Goal: Information Seeking & Learning: Learn about a topic

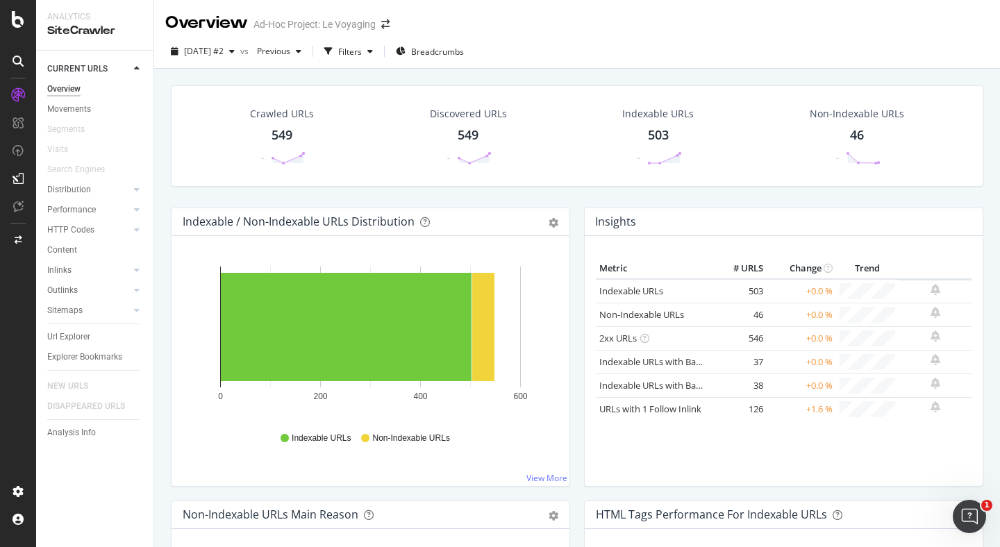
click at [475, 134] on div "549" at bounding box center [468, 135] width 21 height 18
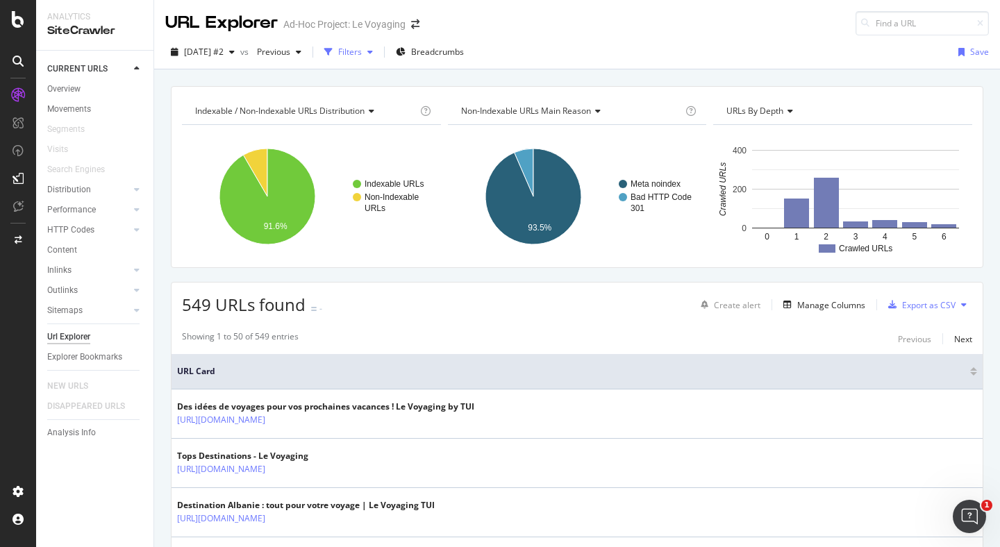
click at [379, 52] on div "button" at bounding box center [370, 52] width 17 height 8
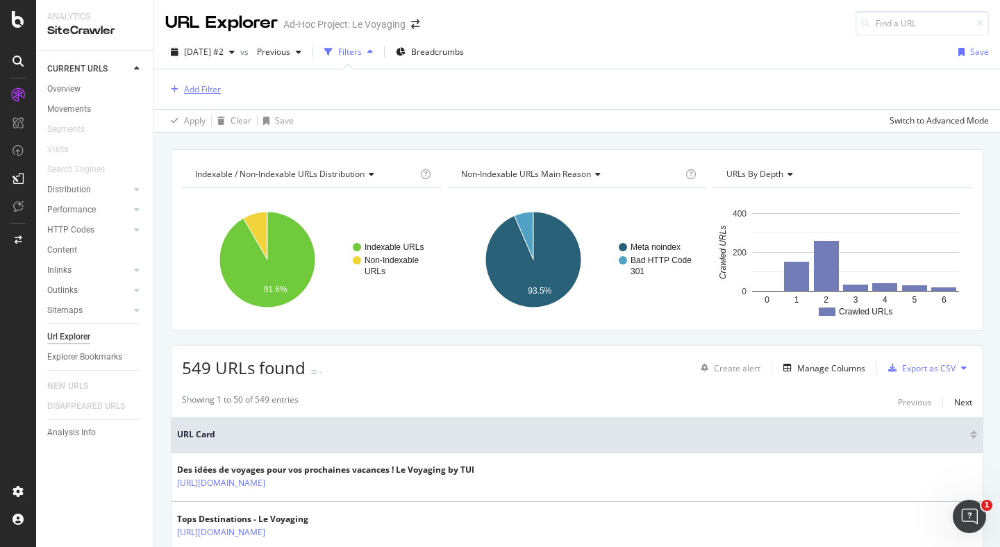
click at [195, 95] on div "Add Filter" at bounding box center [193, 89] width 56 height 15
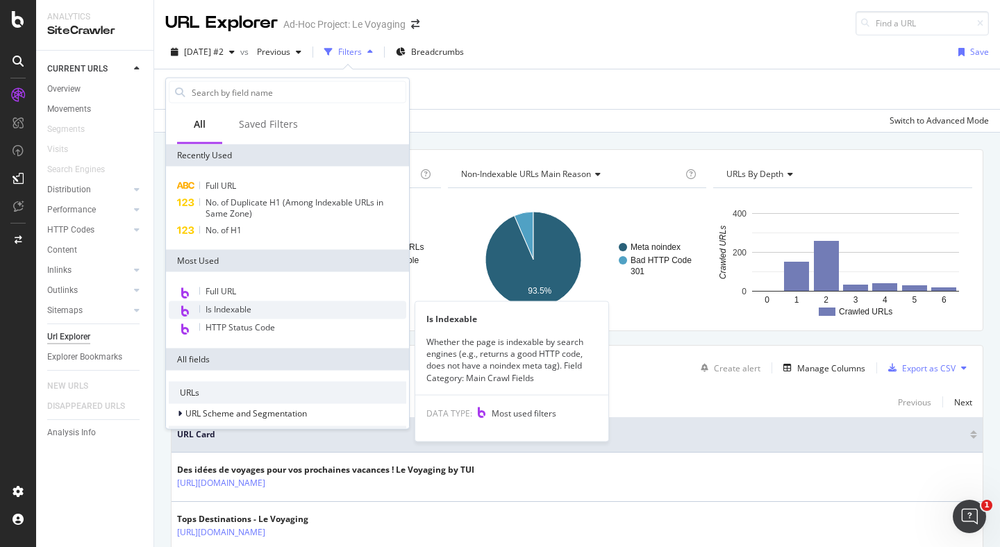
click at [244, 305] on span "Is Indexable" at bounding box center [229, 310] width 46 height 12
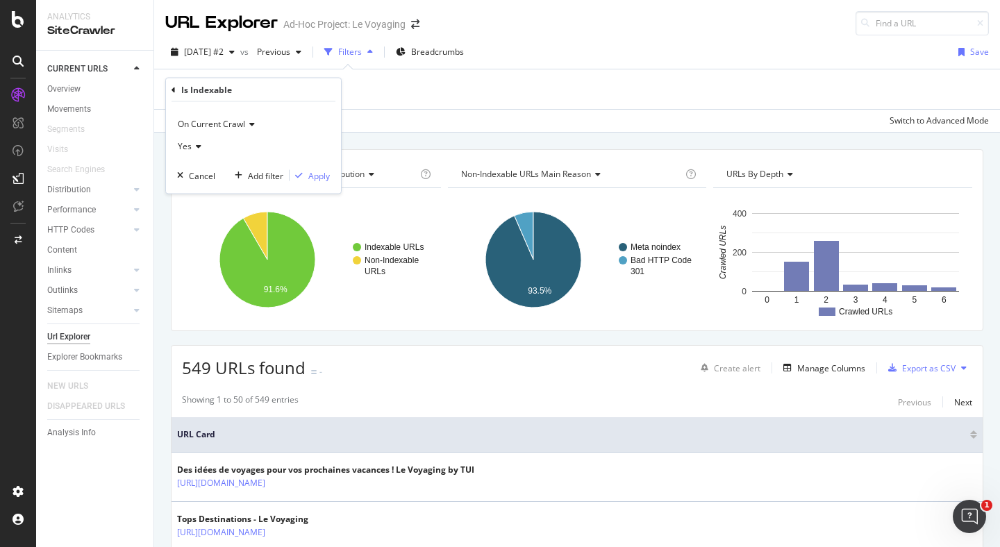
click at [240, 131] on div "On Current Crawl" at bounding box center [253, 124] width 153 height 22
click at [231, 174] on span "On Compared Crawl" at bounding box center [223, 171] width 79 height 12
click at [197, 147] on icon at bounding box center [197, 146] width 10 height 8
click at [204, 185] on div "No" at bounding box center [255, 193] width 149 height 18
click at [311, 174] on div "Apply" at bounding box center [319, 176] width 22 height 12
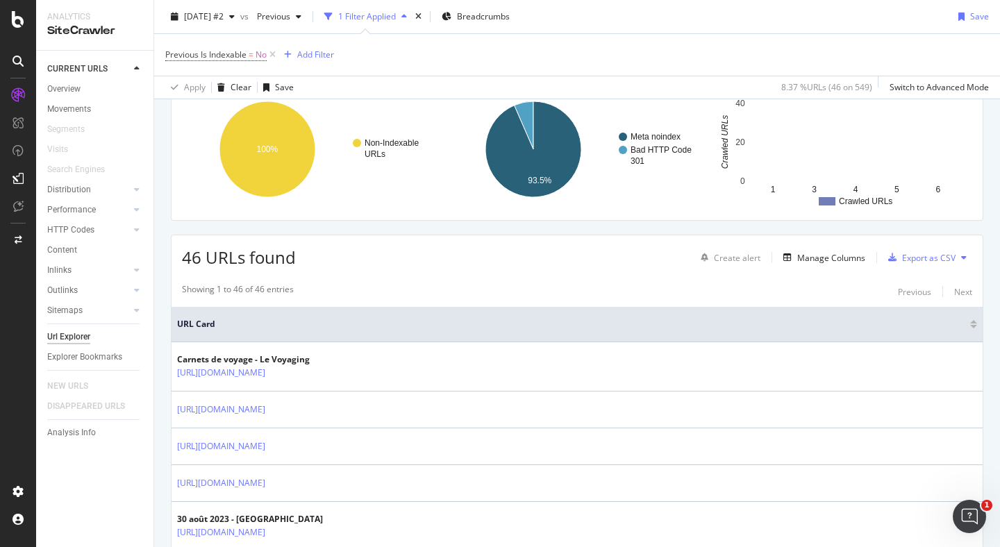
scroll to position [115, 0]
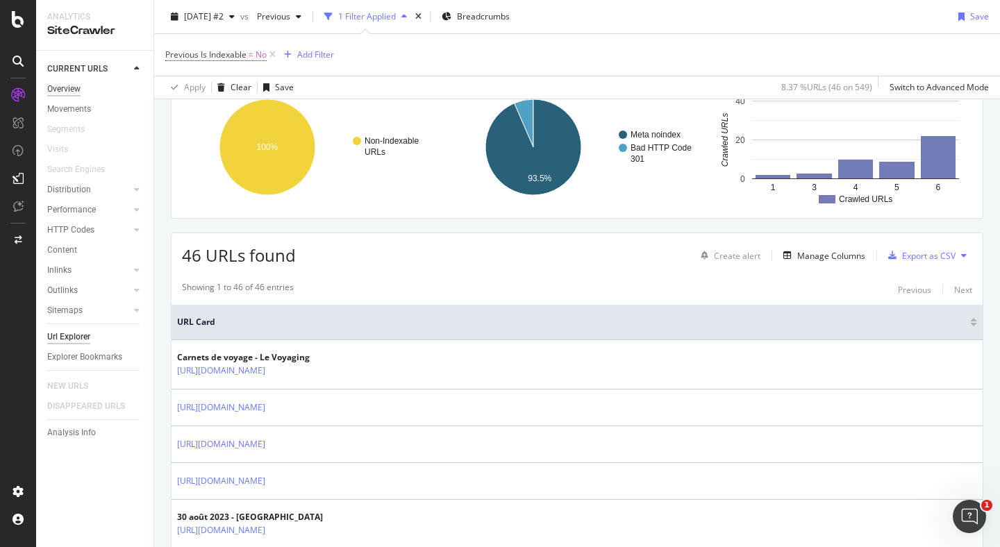
click at [69, 88] on div "Overview" at bounding box center [63, 89] width 33 height 15
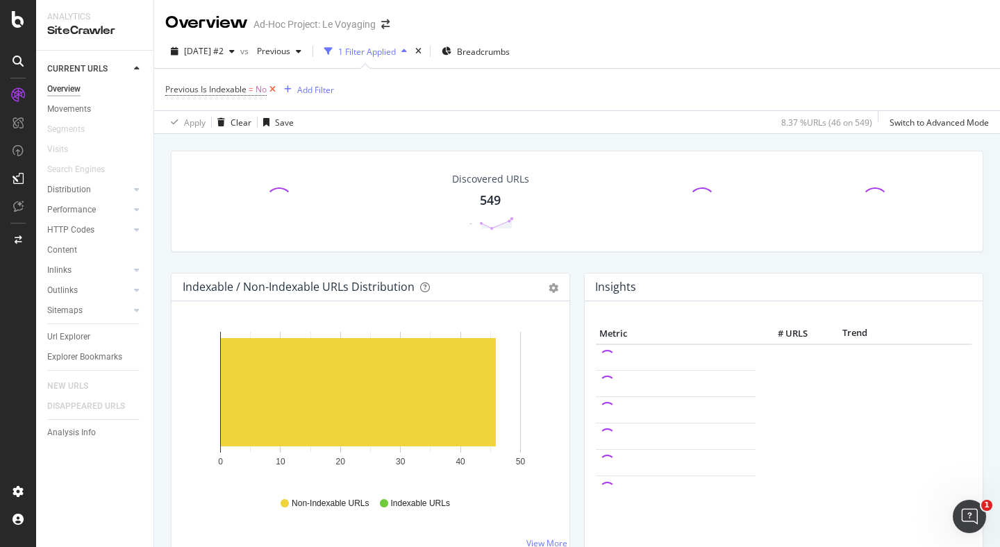
click at [274, 87] on icon at bounding box center [273, 90] width 12 height 14
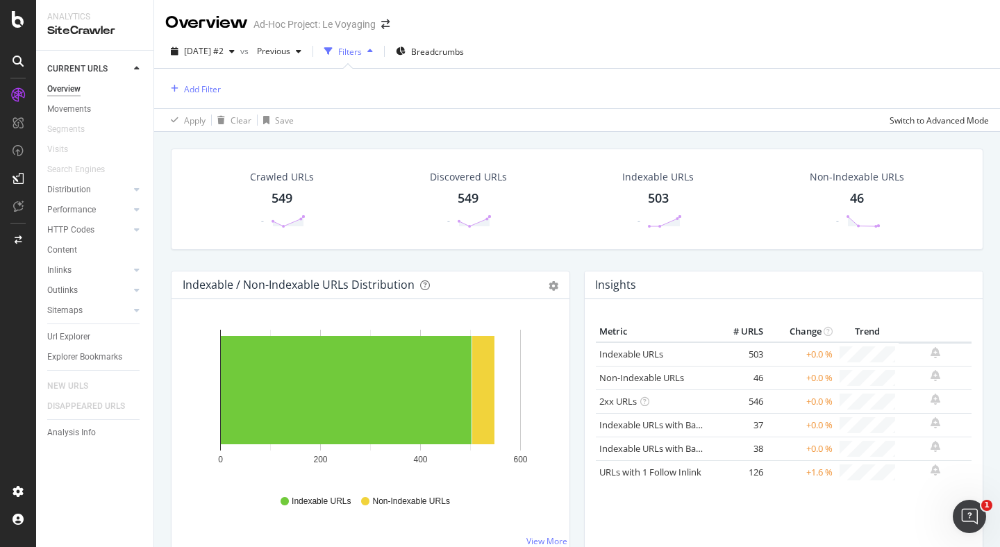
click at [490, 182] on div "Discovered URLs" at bounding box center [468, 177] width 77 height 14
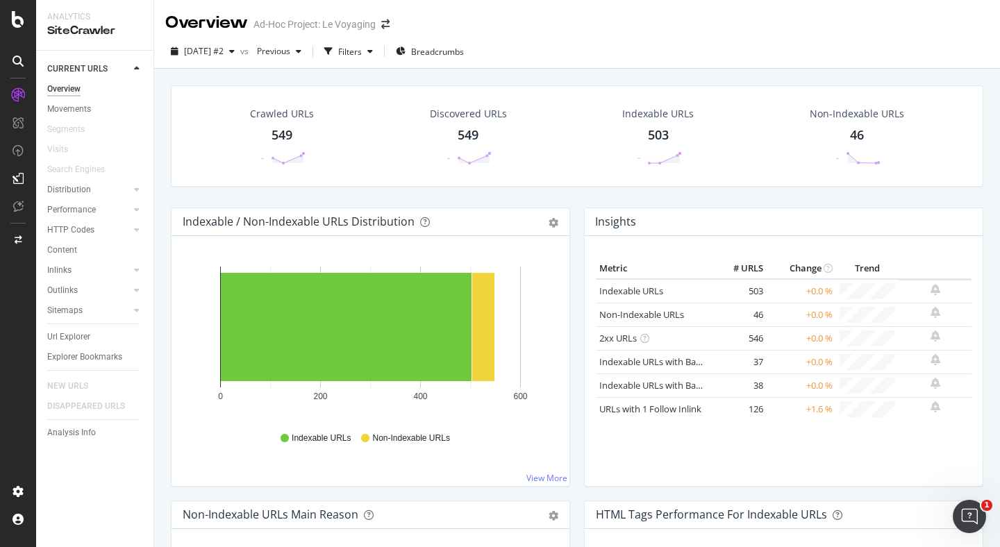
click at [476, 135] on div "549" at bounding box center [468, 135] width 21 height 18
click at [470, 108] on div "Discovered URLs" at bounding box center [468, 114] width 77 height 14
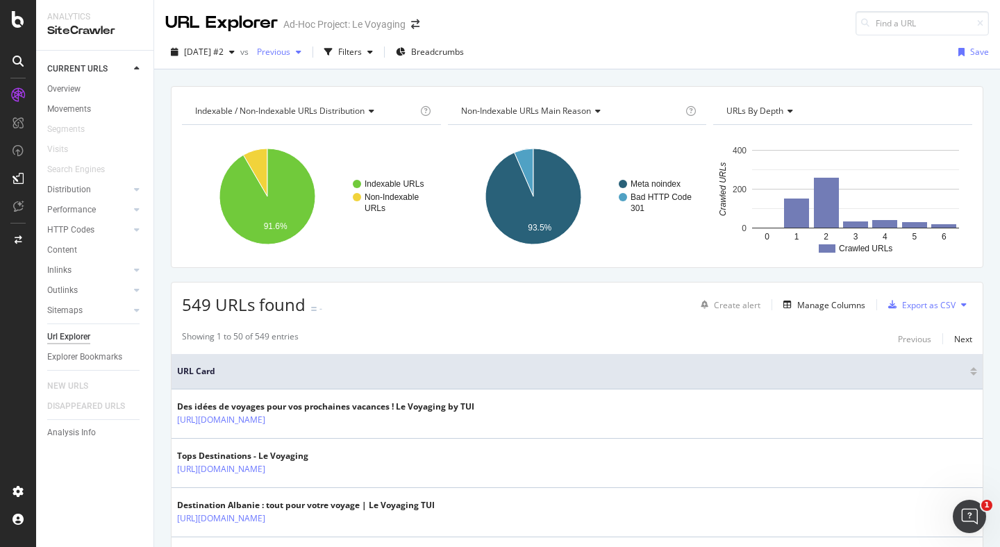
click at [290, 56] on span "Previous" at bounding box center [271, 52] width 39 height 12
click at [200, 139] on rect "A chart." at bounding box center [311, 196] width 259 height 121
click at [362, 54] on div "Filters" at bounding box center [350, 52] width 24 height 12
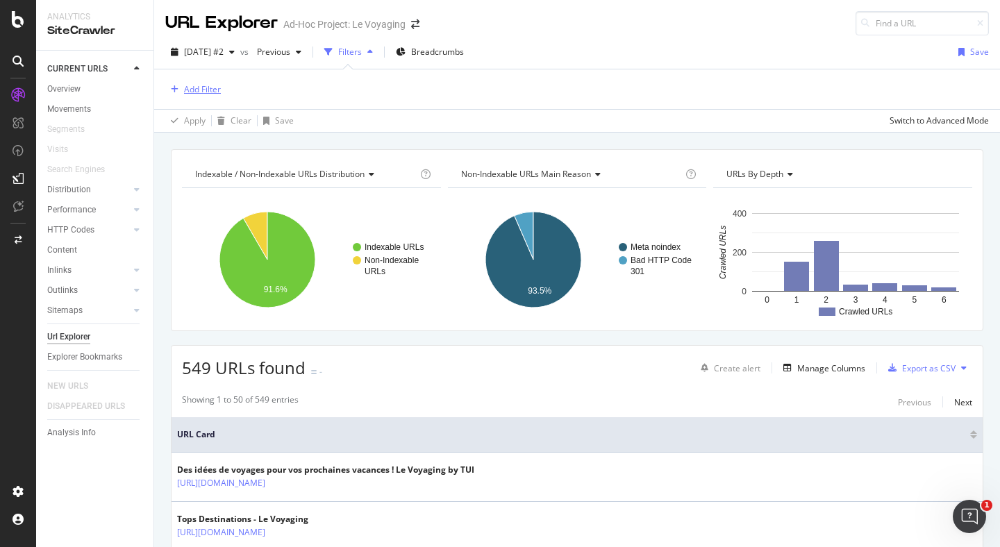
click at [213, 90] on div "Add Filter" at bounding box center [202, 89] width 37 height 12
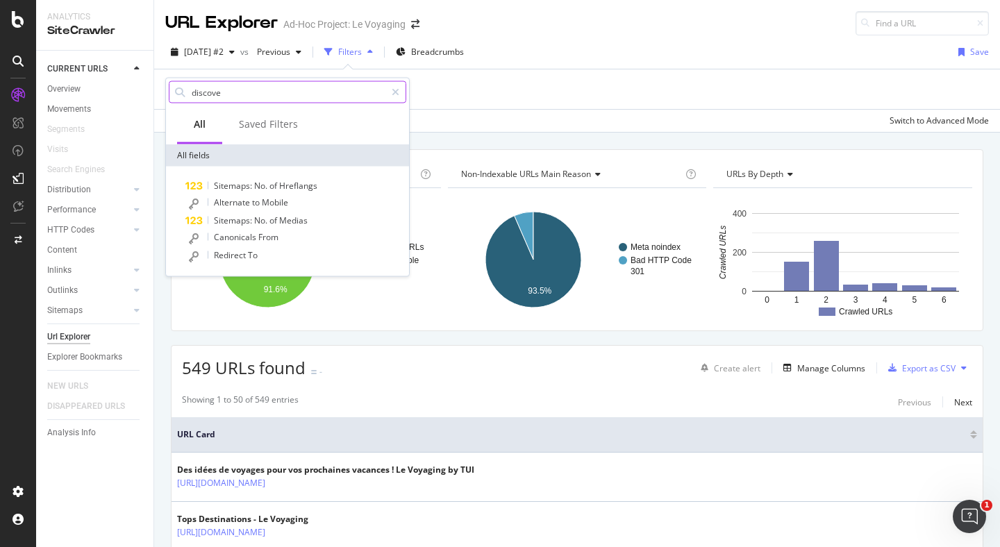
type input "discover"
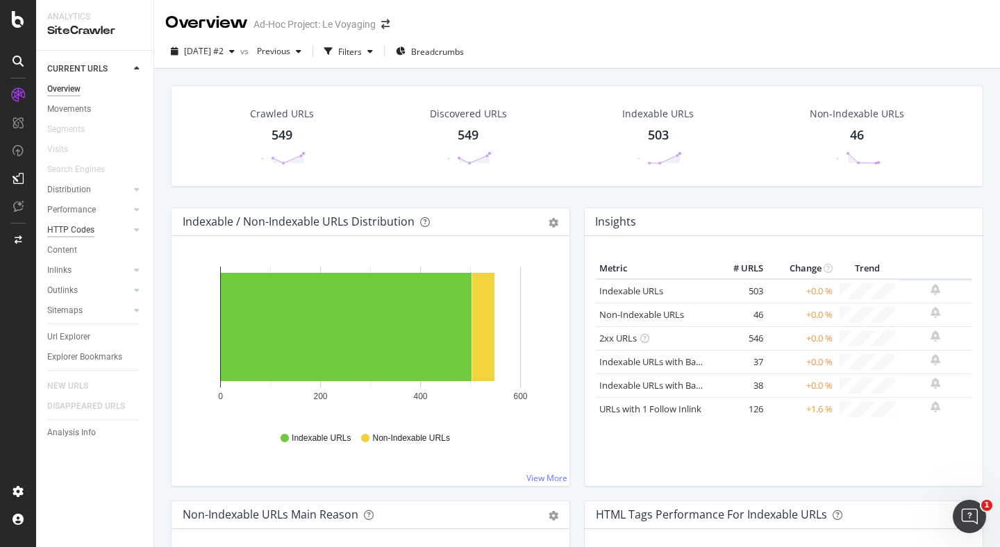
click at [84, 234] on div "HTTP Codes" at bounding box center [70, 230] width 47 height 15
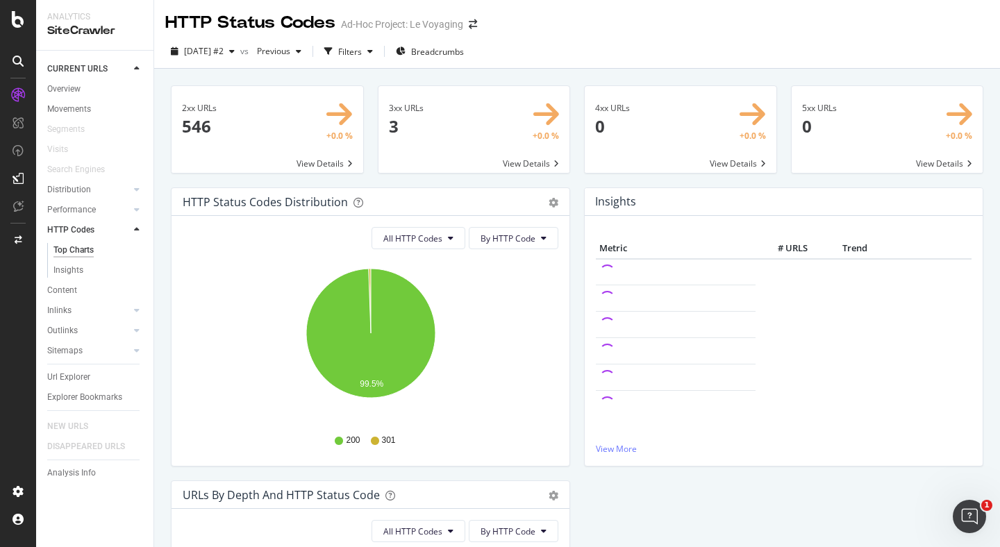
click at [541, 169] on span at bounding box center [475, 129] width 192 height 87
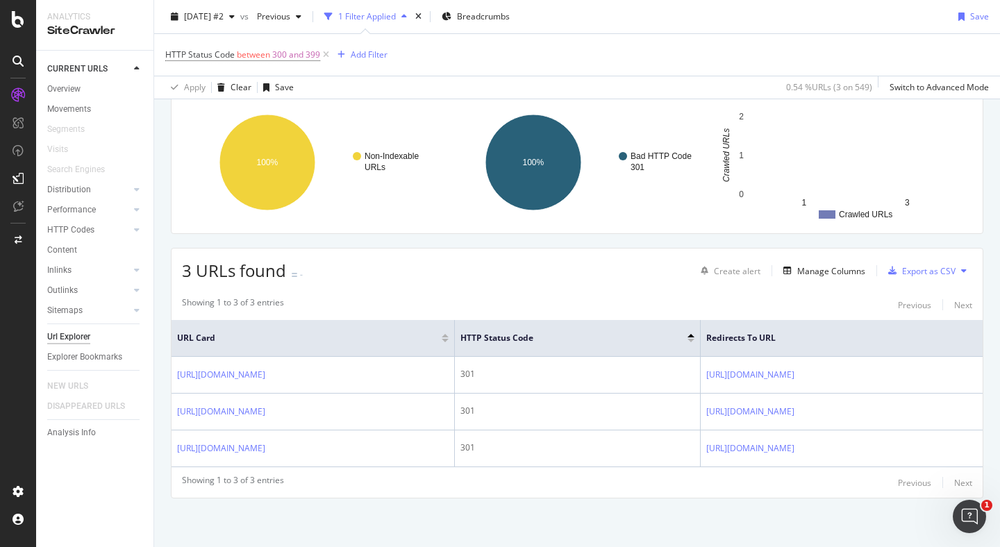
scroll to position [100, 0]
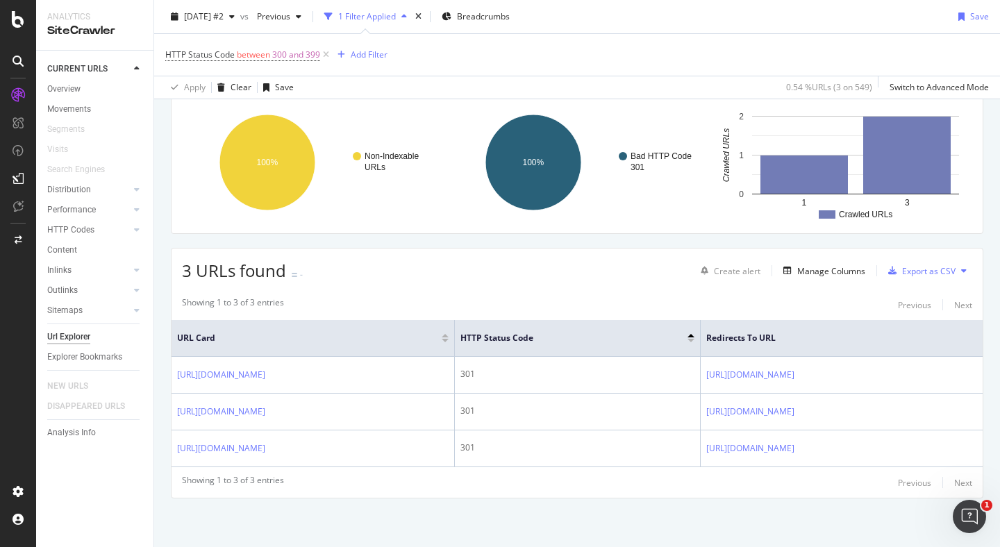
click at [361, 63] on div "HTTP Status Code between 300 and 399 Add Filter" at bounding box center [276, 54] width 222 height 19
click at [361, 59] on div "Add Filter" at bounding box center [369, 55] width 37 height 12
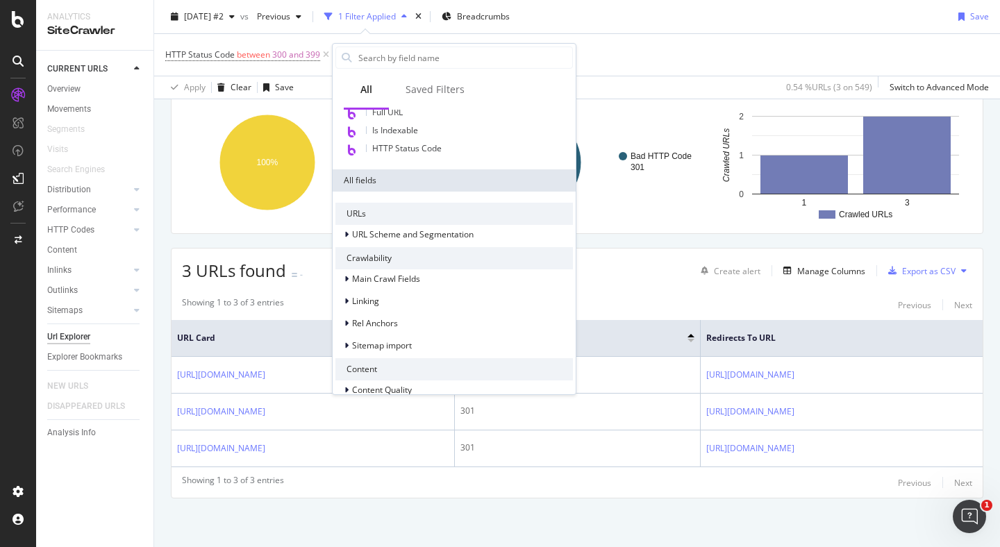
scroll to position [170, 0]
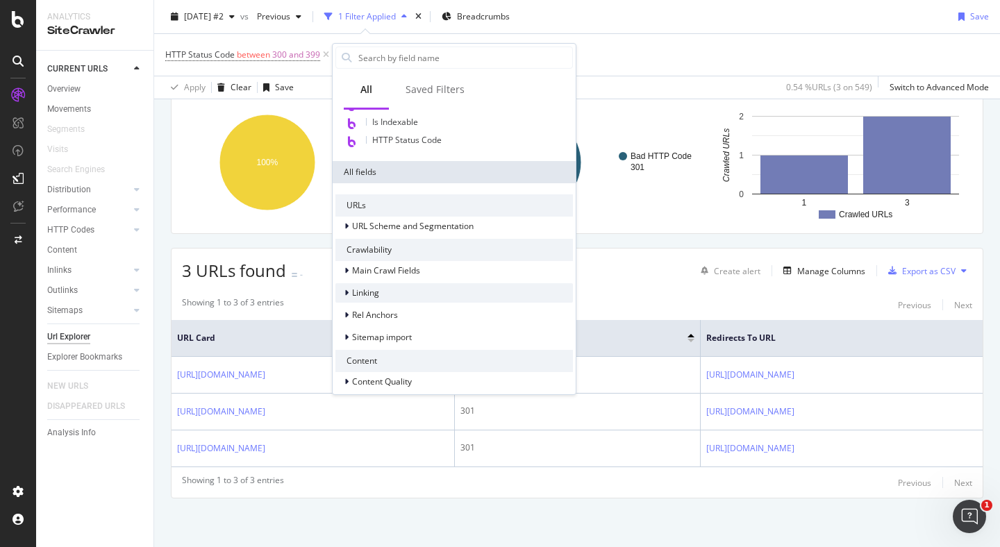
click at [384, 292] on div "Linking" at bounding box center [455, 292] width 238 height 19
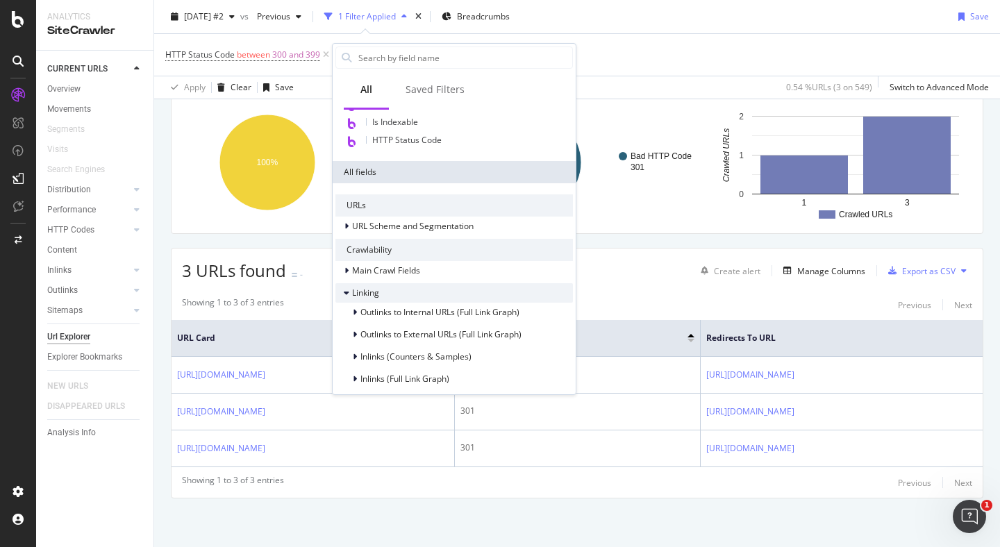
scroll to position [252, 0]
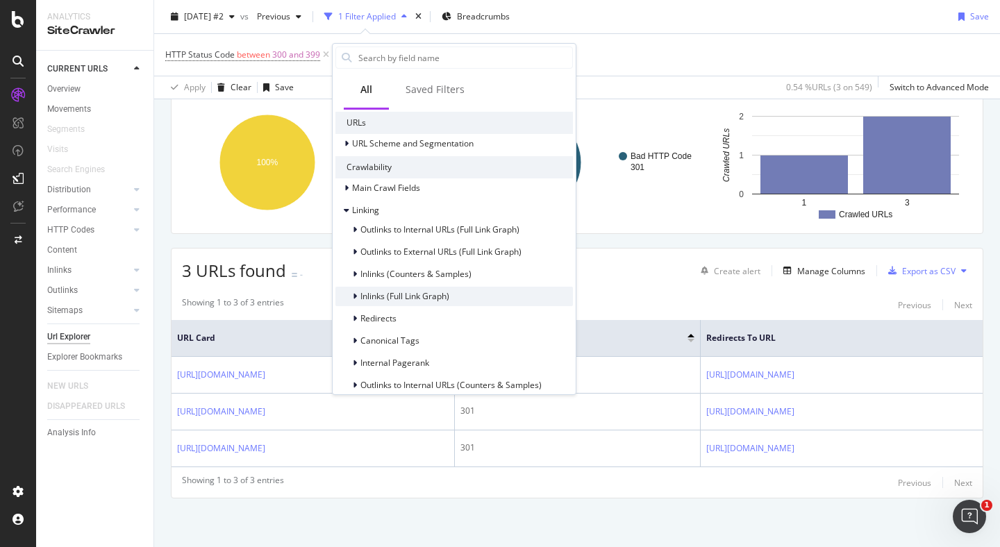
click at [383, 300] on span "Inlinks (Full Link Graph)" at bounding box center [405, 296] width 89 height 12
click at [386, 274] on span "Inlinks (Counters & Samples)" at bounding box center [416, 274] width 111 height 12
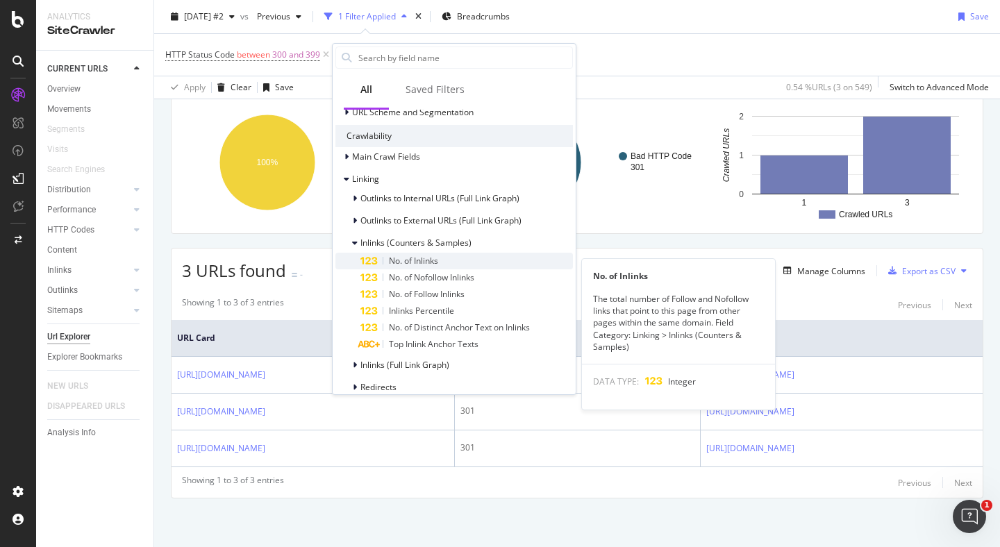
scroll to position [285, 0]
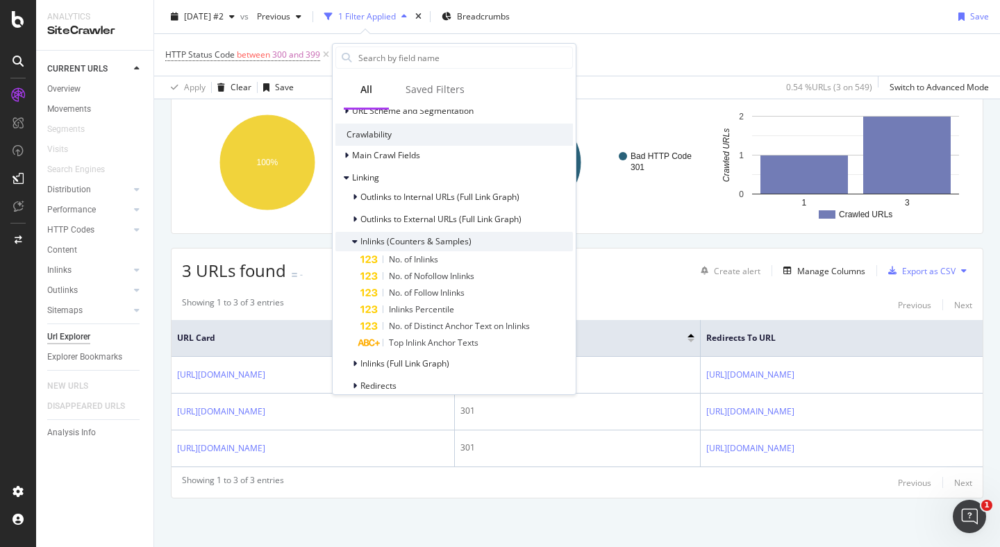
click at [397, 247] on div "Inlinks (Counters & Samples)" at bounding box center [404, 242] width 136 height 14
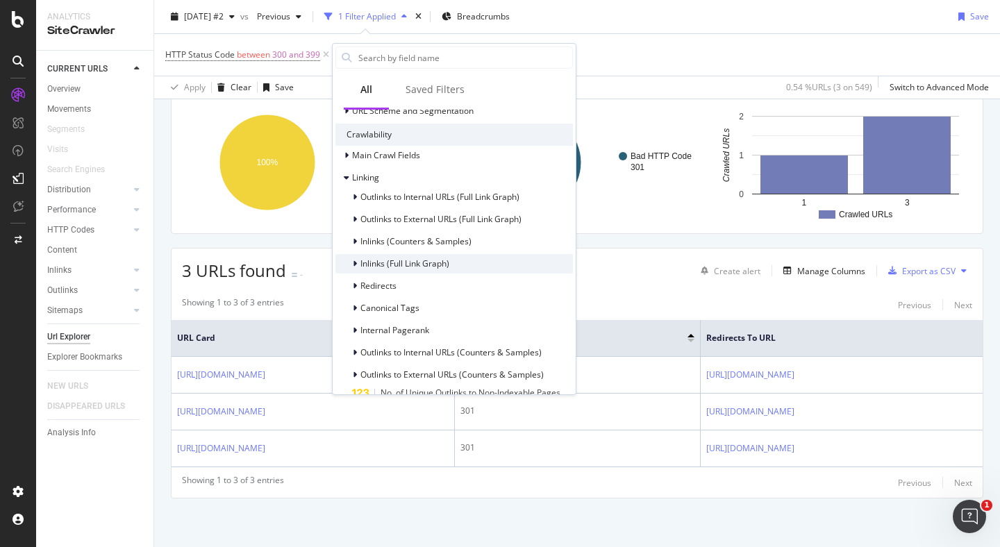
click at [396, 262] on span "Inlinks (Full Link Graph)" at bounding box center [405, 264] width 89 height 12
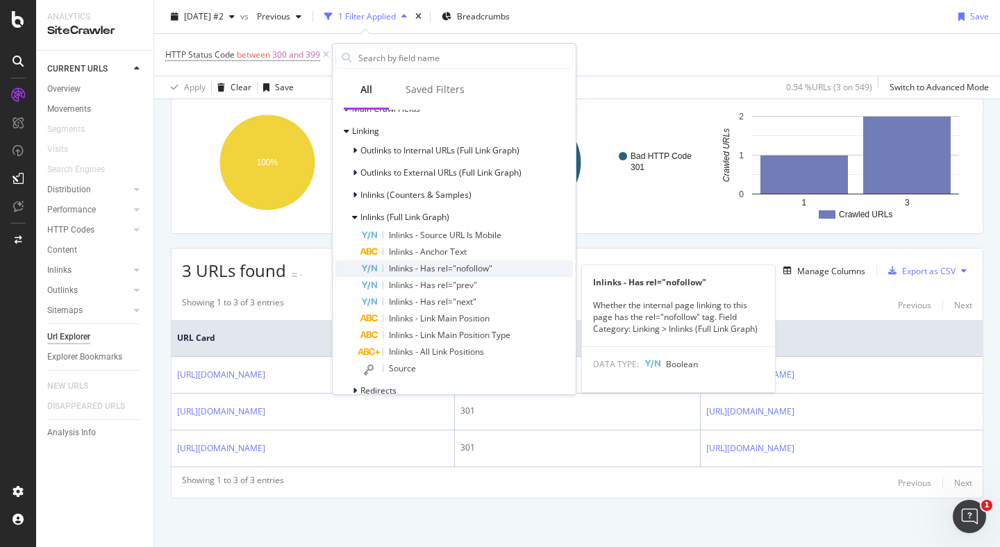
scroll to position [325, 0]
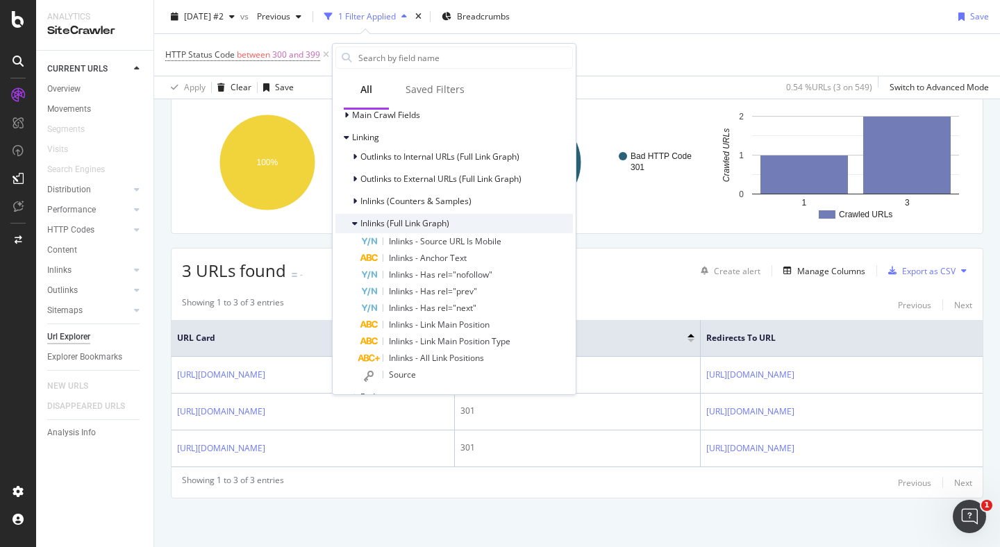
click at [398, 220] on span "Inlinks (Full Link Graph)" at bounding box center [405, 223] width 89 height 12
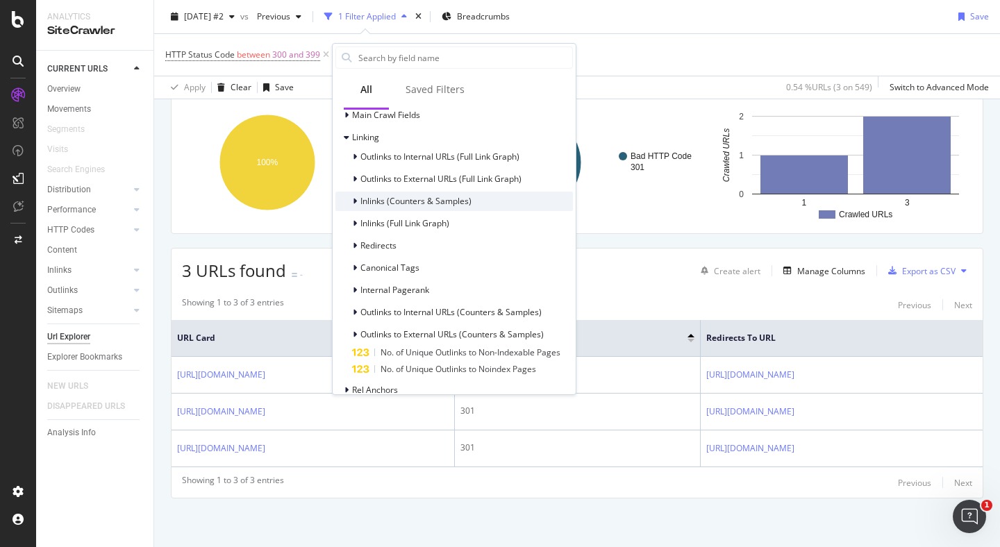
click at [400, 206] on span "Inlinks (Counters & Samples)" at bounding box center [416, 201] width 111 height 12
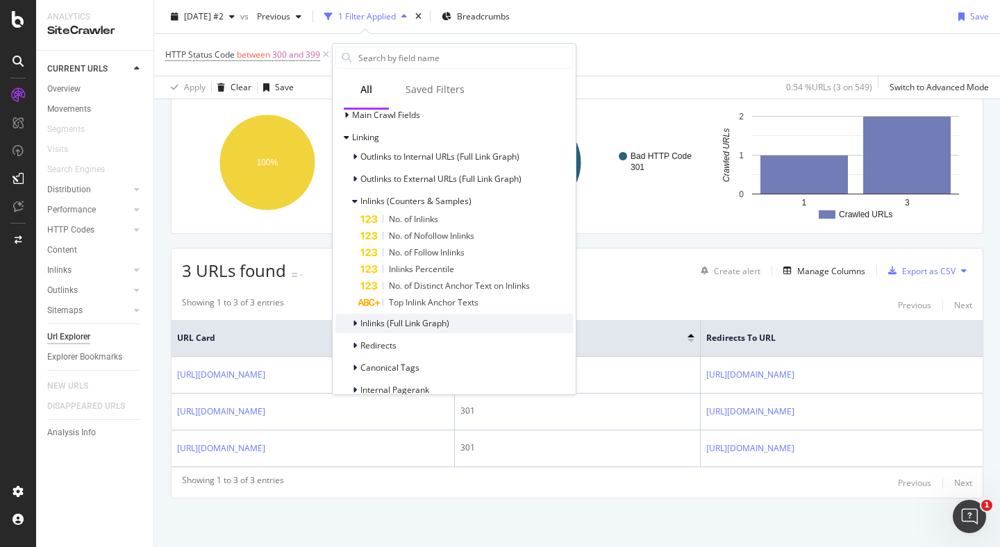
click at [406, 318] on span "Inlinks (Full Link Graph)" at bounding box center [405, 324] width 89 height 12
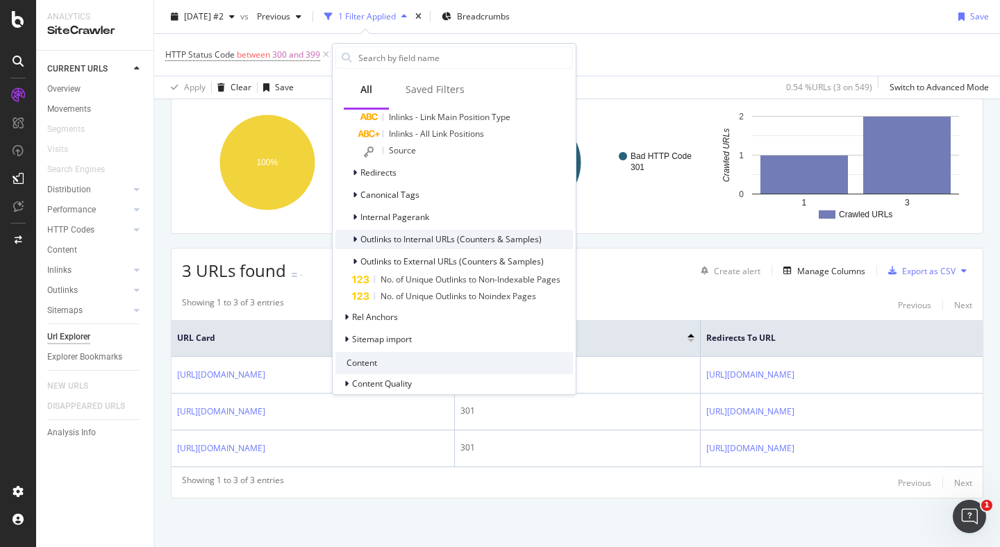
scroll to position [727, 0]
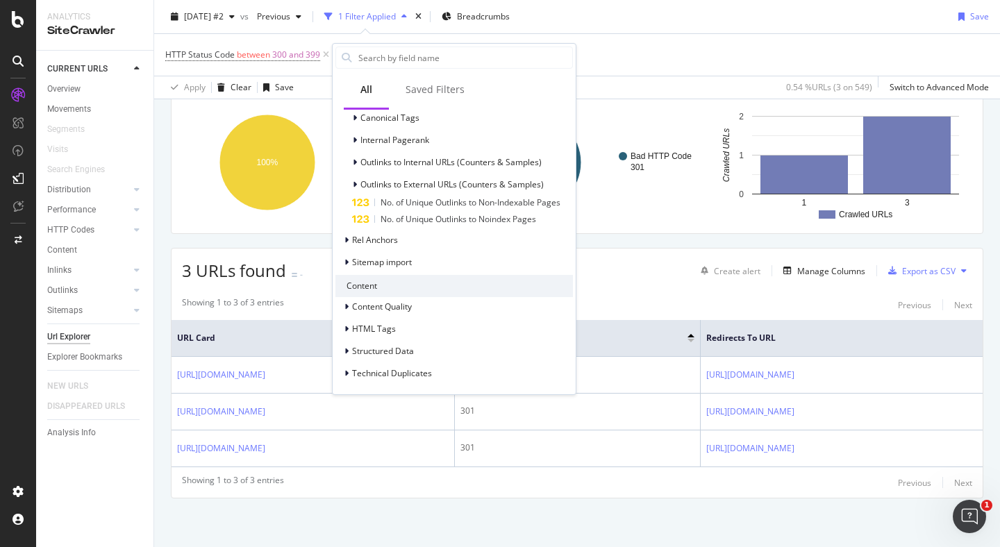
click at [613, 274] on div "3 URLs found - Create alert Manage Columns Export as CSV" at bounding box center [577, 266] width 811 height 34
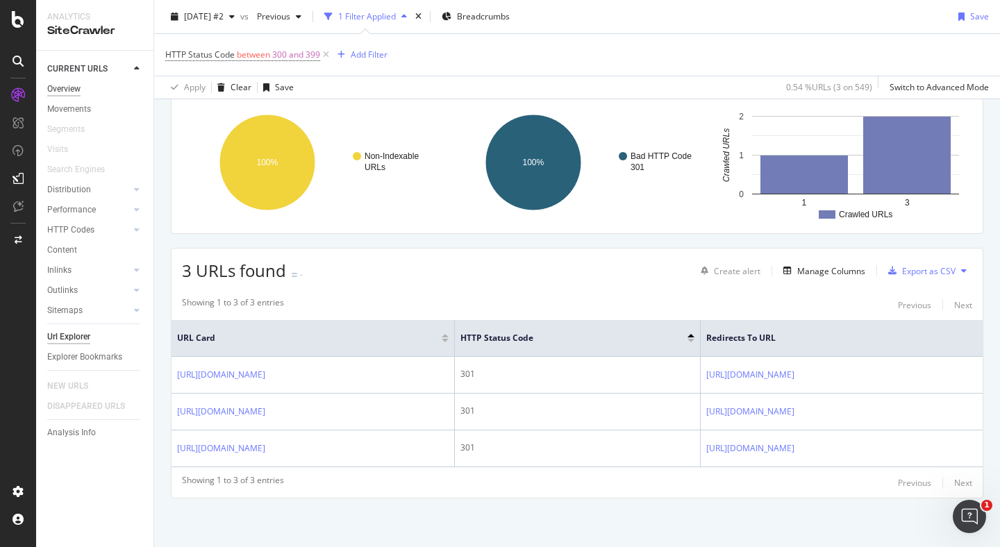
click at [72, 88] on div "Overview" at bounding box center [63, 89] width 33 height 15
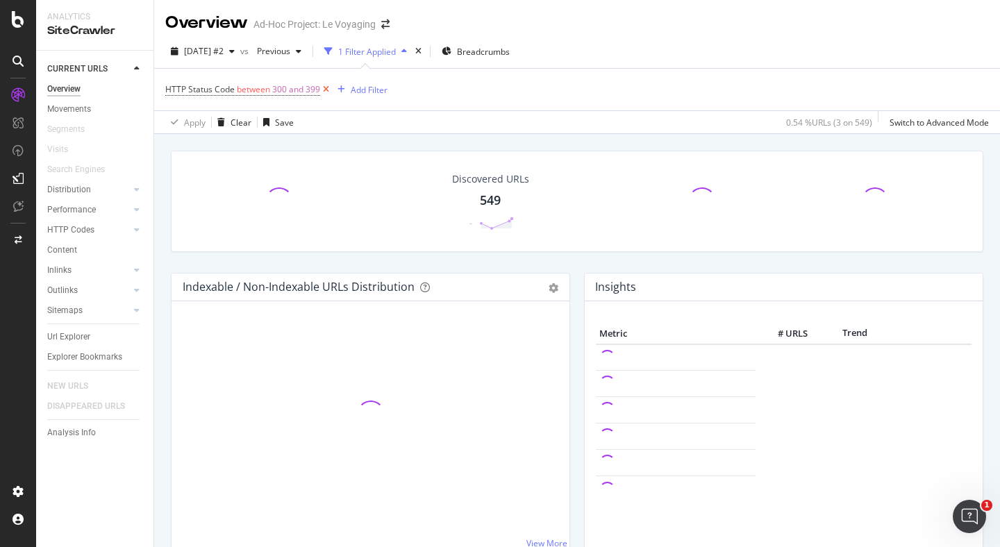
click at [327, 91] on icon at bounding box center [326, 90] width 12 height 14
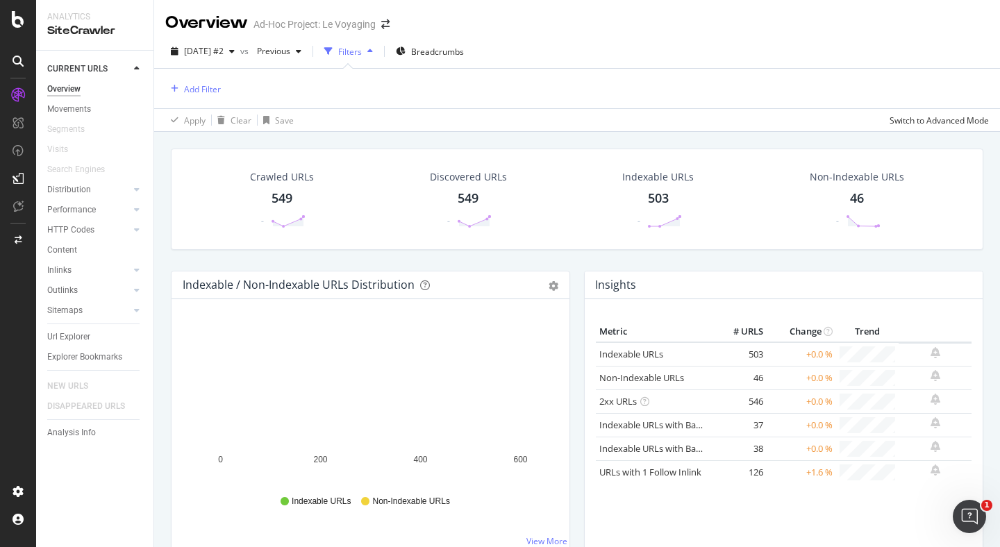
click at [461, 176] on div "Discovered URLs" at bounding box center [468, 177] width 77 height 14
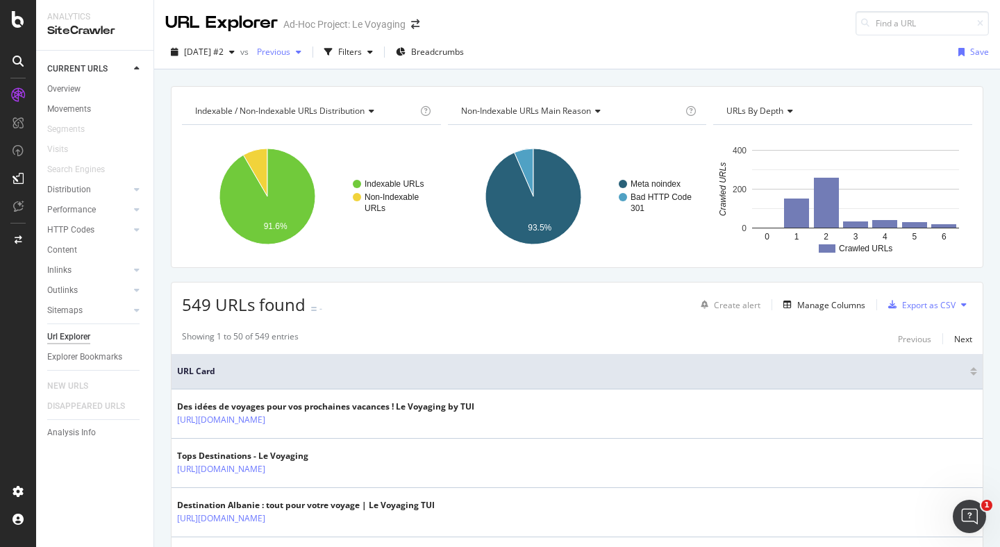
click at [290, 47] on span "Previous" at bounding box center [271, 52] width 39 height 12
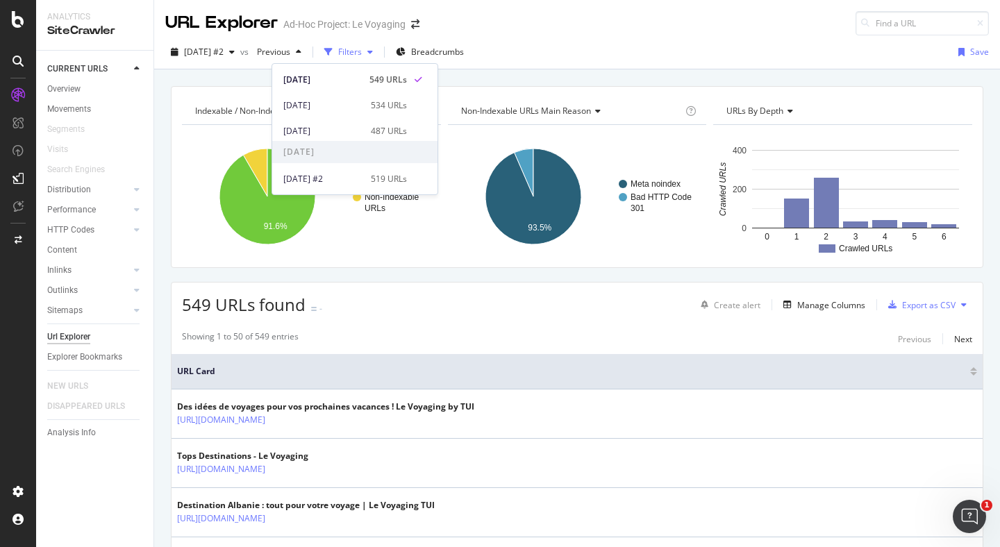
click at [362, 53] on div "Filters" at bounding box center [350, 52] width 24 height 12
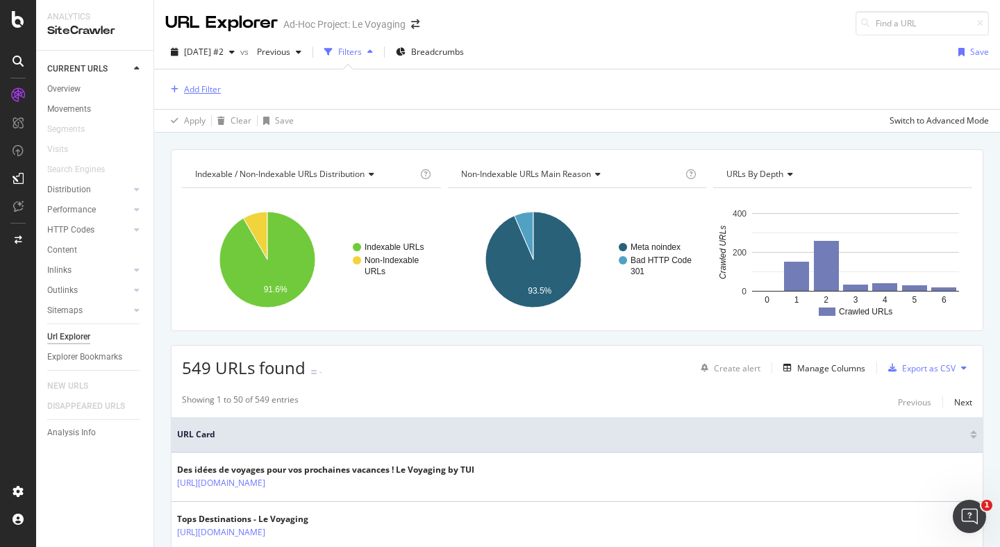
click at [190, 90] on div "Add Filter" at bounding box center [202, 89] width 37 height 12
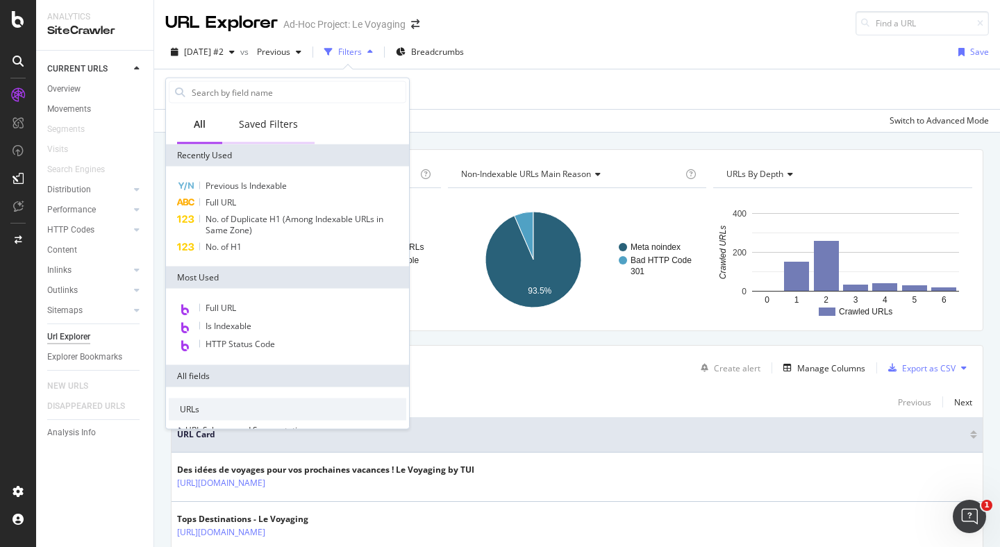
click at [267, 126] on div "Saved Filters" at bounding box center [268, 124] width 59 height 14
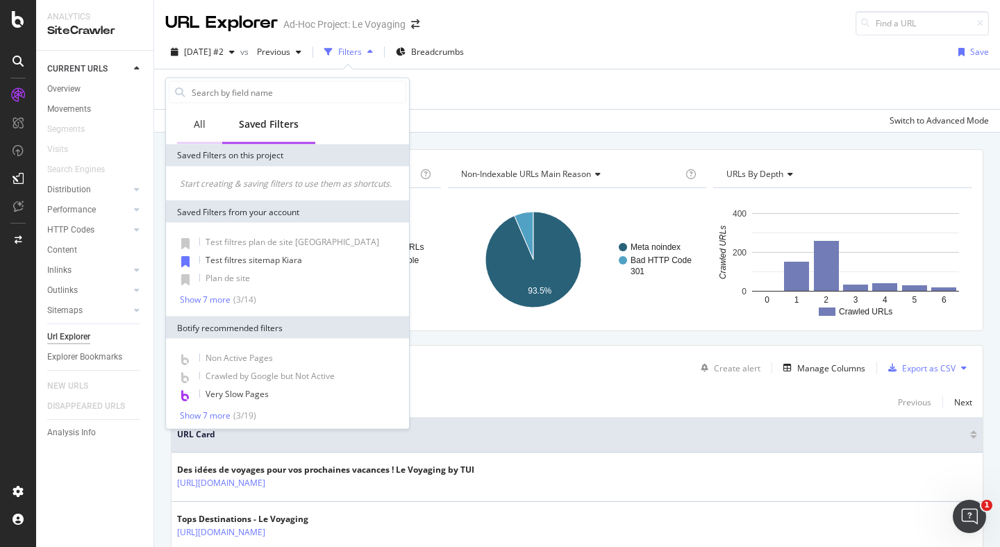
click at [199, 127] on div "All" at bounding box center [200, 124] width 12 height 14
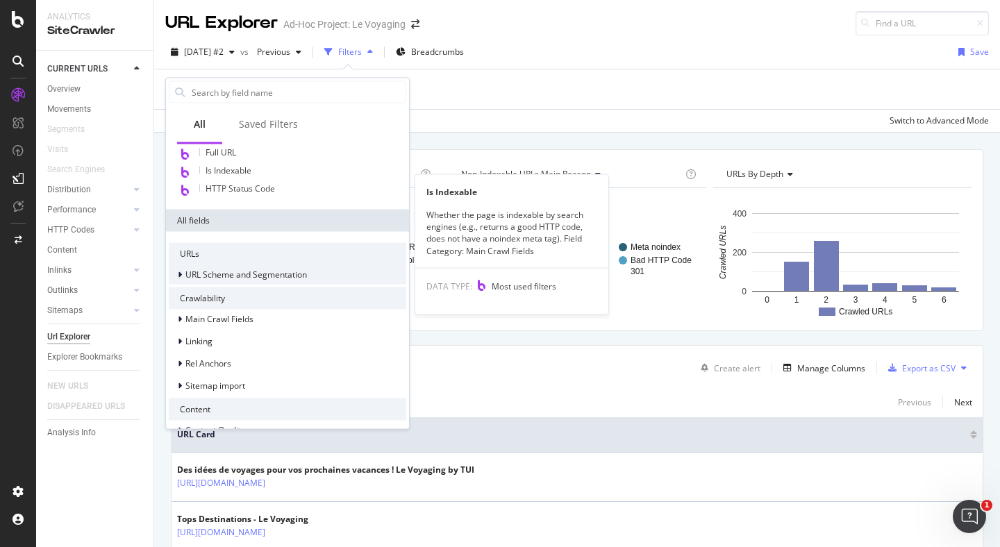
scroll to position [144, 0]
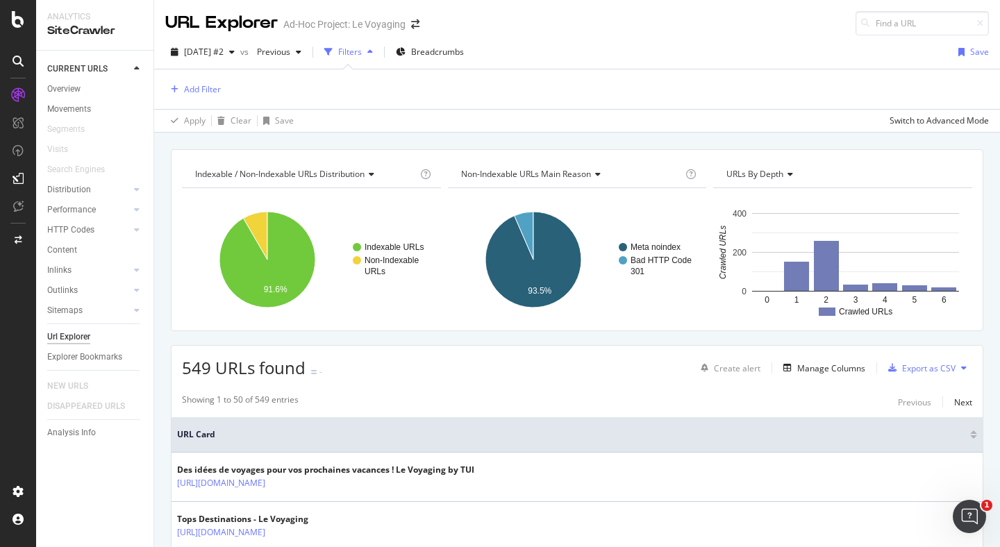
click at [470, 119] on div "Apply Clear Save Switch to Advanced Mode" at bounding box center [577, 120] width 846 height 23
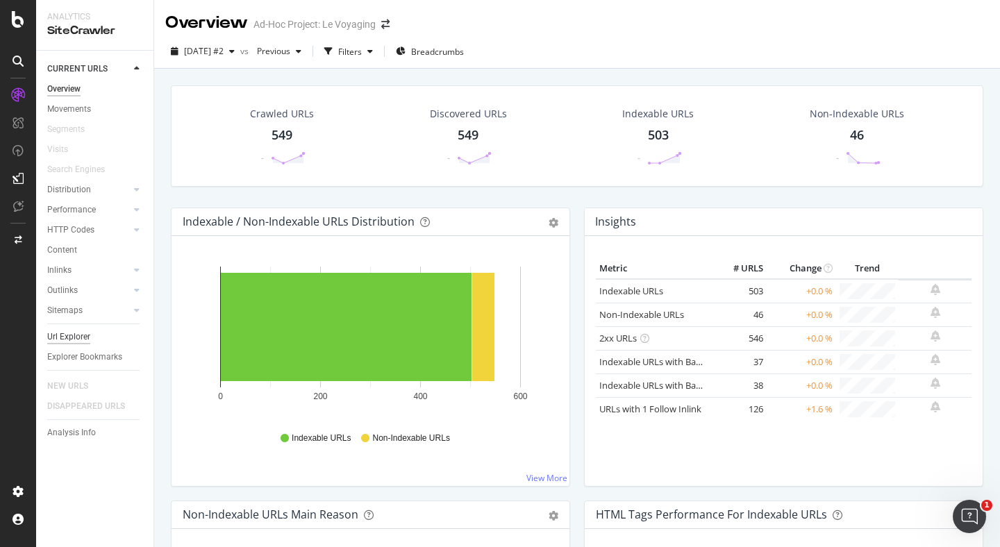
click at [76, 339] on div "Url Explorer" at bounding box center [68, 337] width 43 height 15
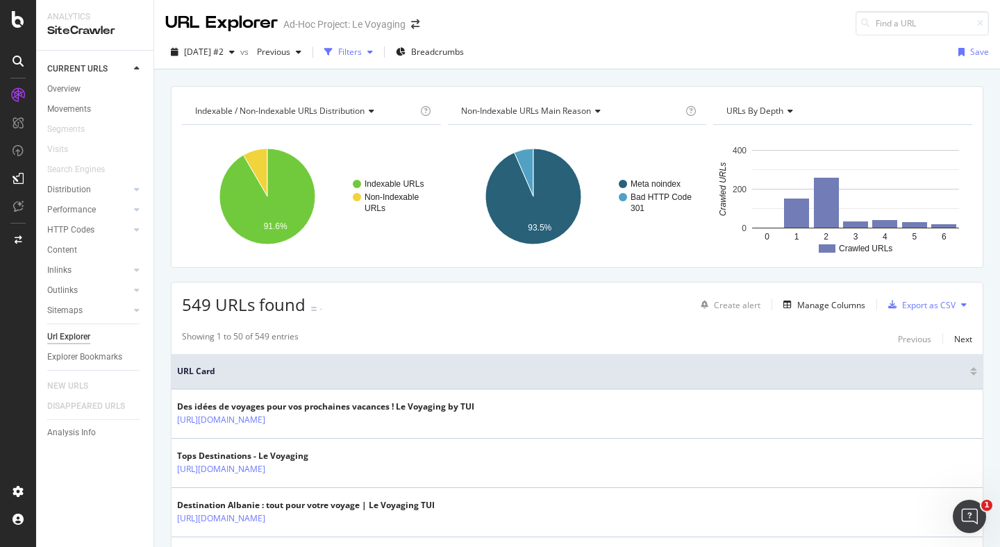
click at [362, 51] on div "Filters" at bounding box center [350, 52] width 24 height 12
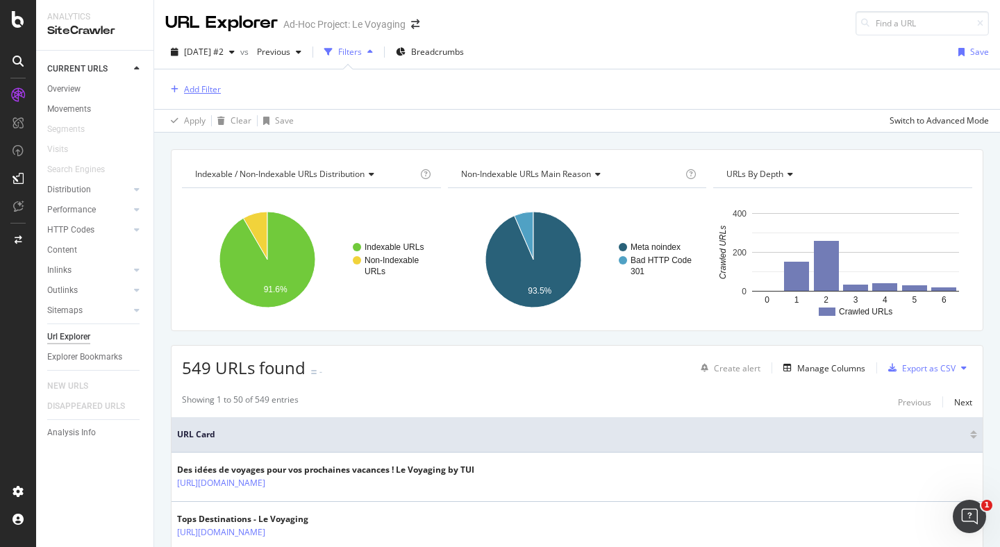
click at [218, 93] on div "Add Filter" at bounding box center [202, 89] width 37 height 12
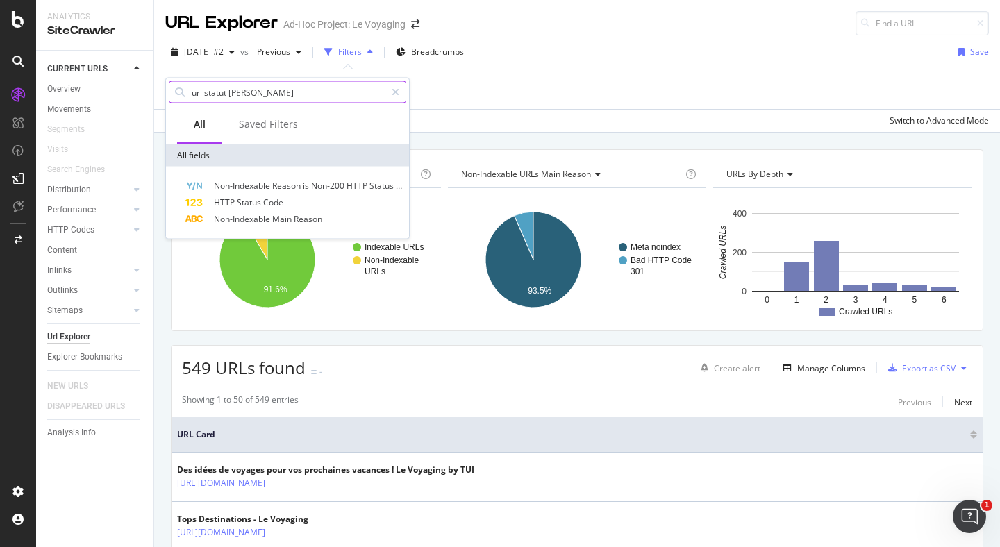
type input "url statut change"
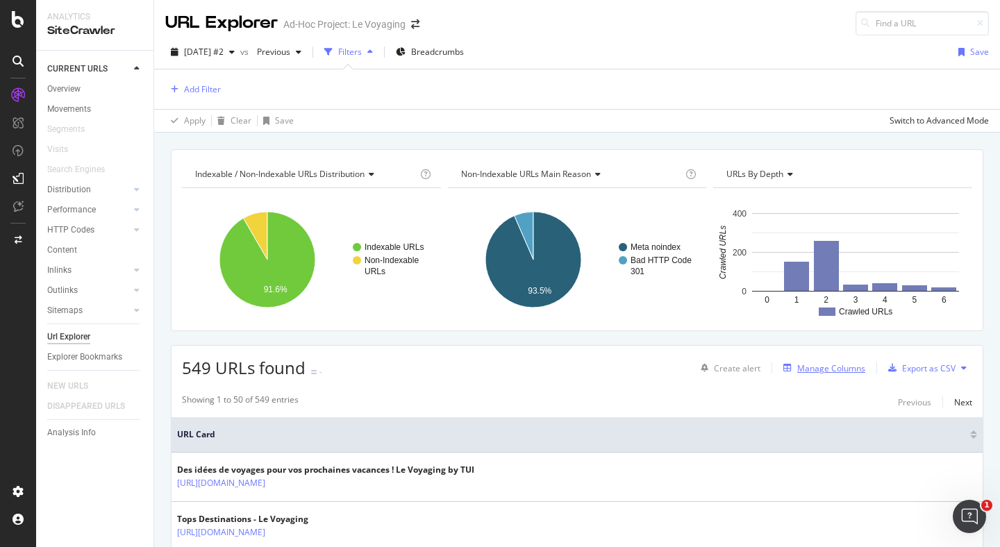
click at [822, 366] on div "Manage Columns" at bounding box center [832, 369] width 68 height 12
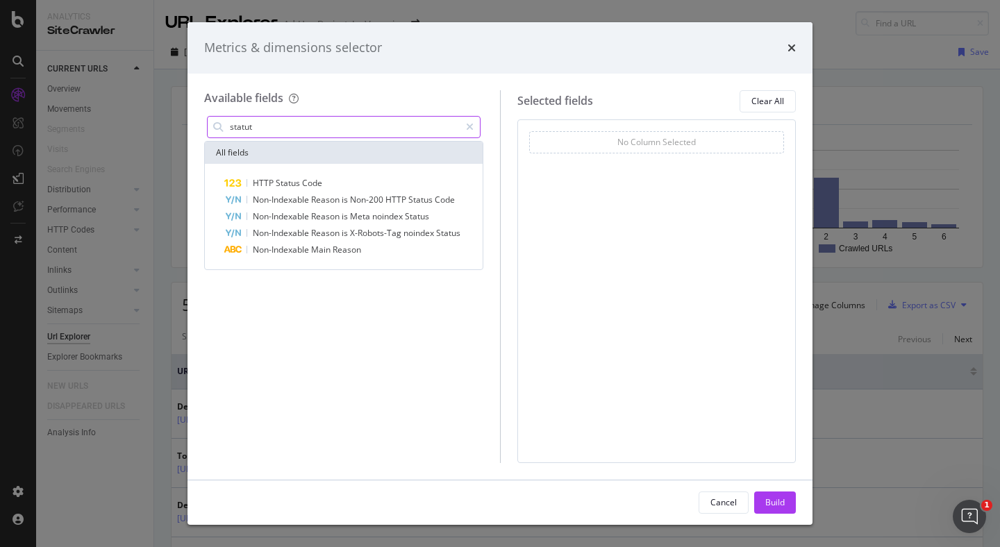
type input "statut"
click at [119, 145] on div "Metrics & dimensions selector Available fields statut All fields HTTP Status Co…" at bounding box center [500, 273] width 1000 height 547
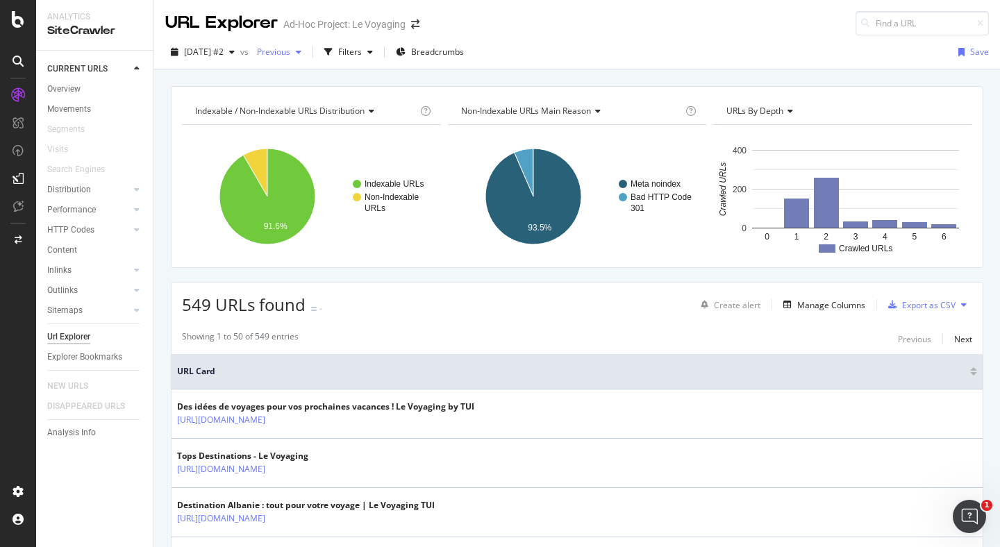
click at [290, 57] on span "Previous" at bounding box center [271, 52] width 39 height 12
click at [224, 47] on span "[DATE] #2" at bounding box center [204, 52] width 40 height 12
click at [430, 81] on div "Indexable / Non-Indexable URLs distribution Chart (by Value) Table Expand Expor…" at bounding box center [577, 85] width 846 height 33
click at [362, 52] on div "Filters" at bounding box center [350, 52] width 24 height 12
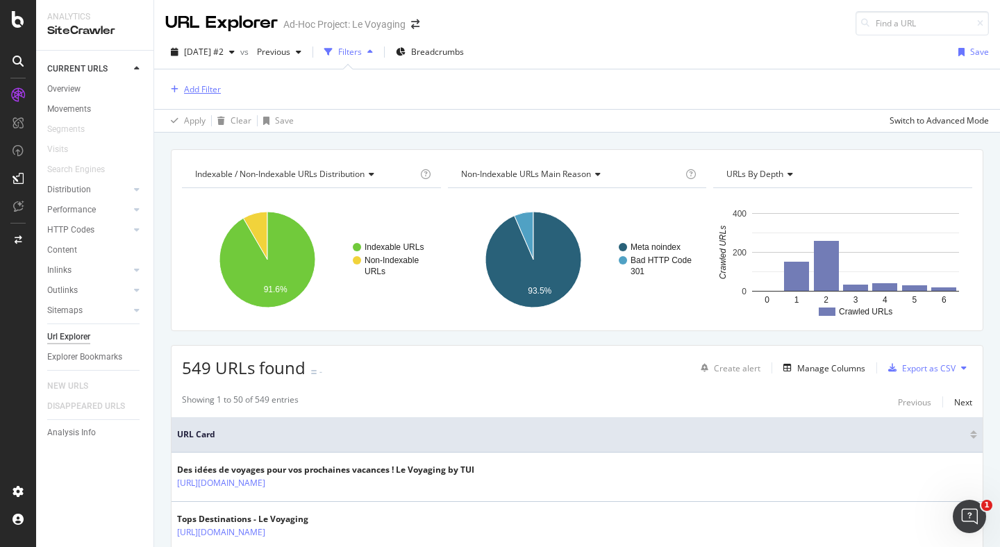
click at [212, 88] on div "Add Filter" at bounding box center [202, 89] width 37 height 12
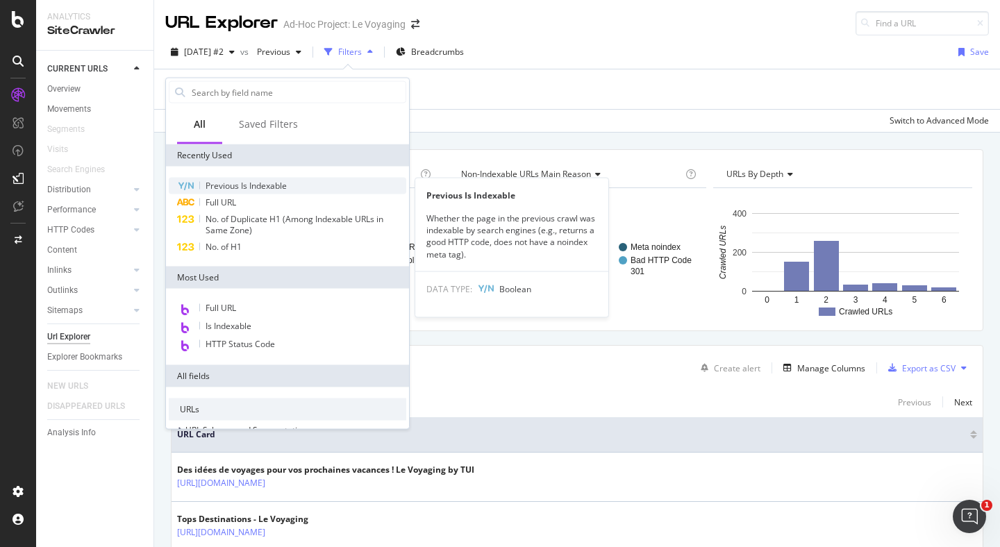
click at [265, 191] on span "Previous Is Indexable" at bounding box center [246, 186] width 81 height 12
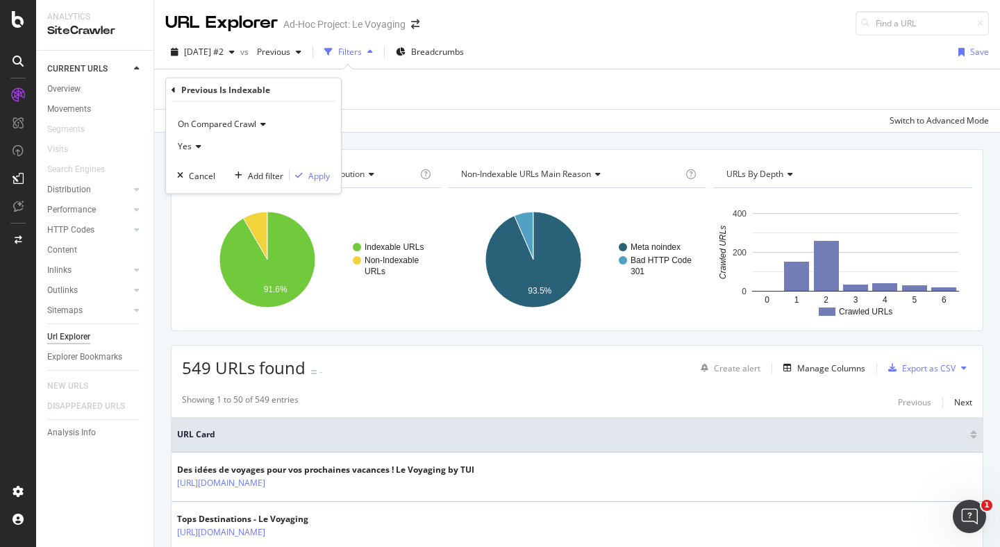
click at [206, 147] on div "Yes" at bounding box center [253, 146] width 153 height 22
click at [204, 199] on div "No" at bounding box center [255, 193] width 149 height 18
click at [322, 179] on div "Apply" at bounding box center [319, 176] width 22 height 12
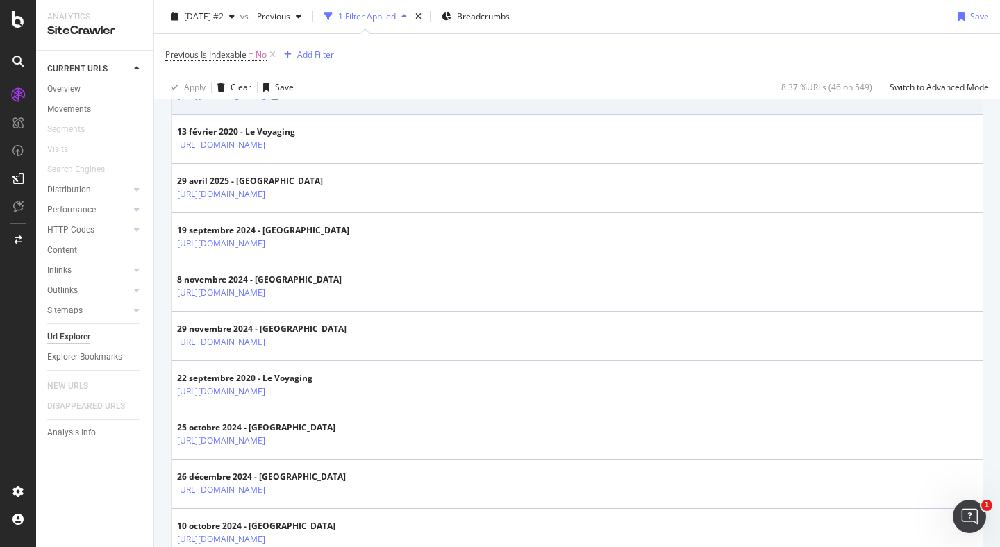
scroll to position [946, 0]
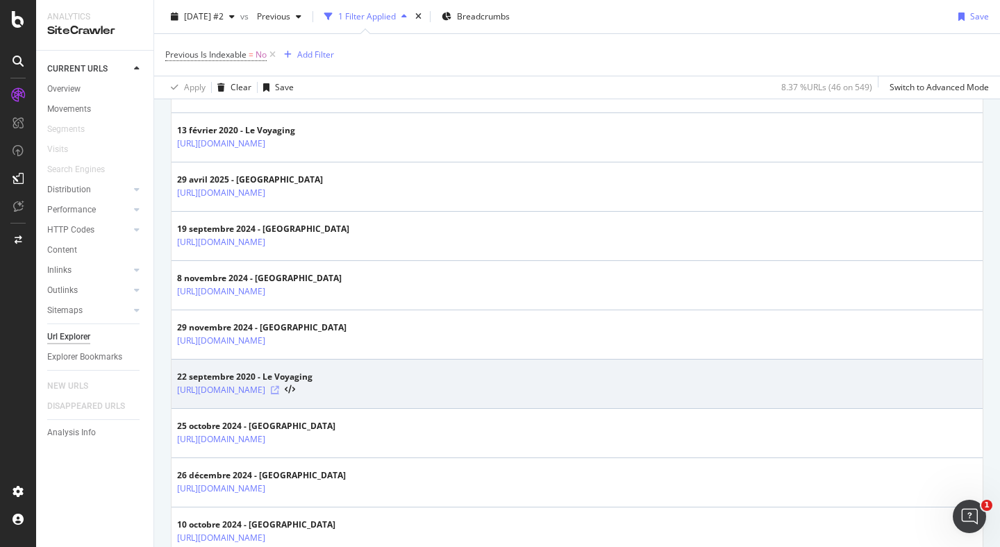
click at [279, 388] on icon at bounding box center [275, 390] width 8 height 8
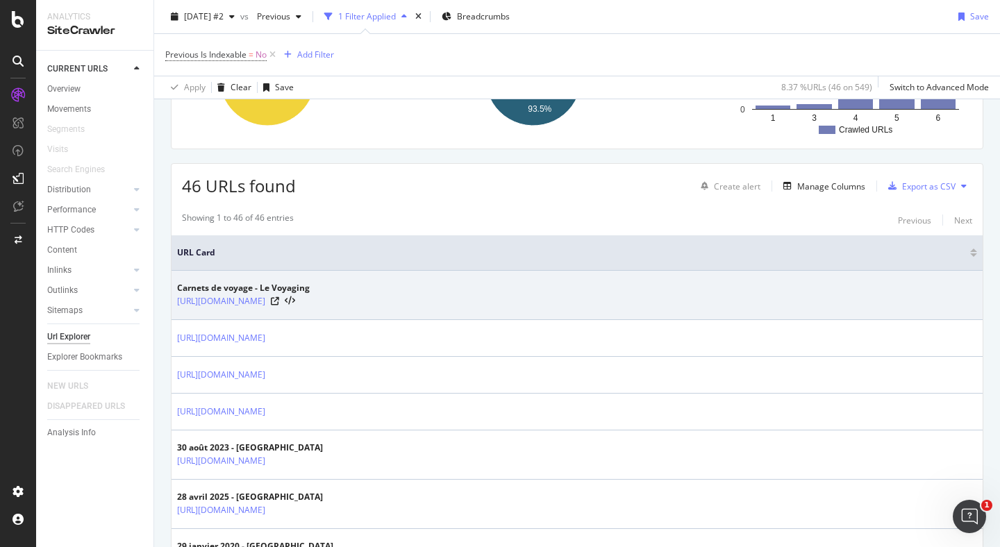
scroll to position [0, 0]
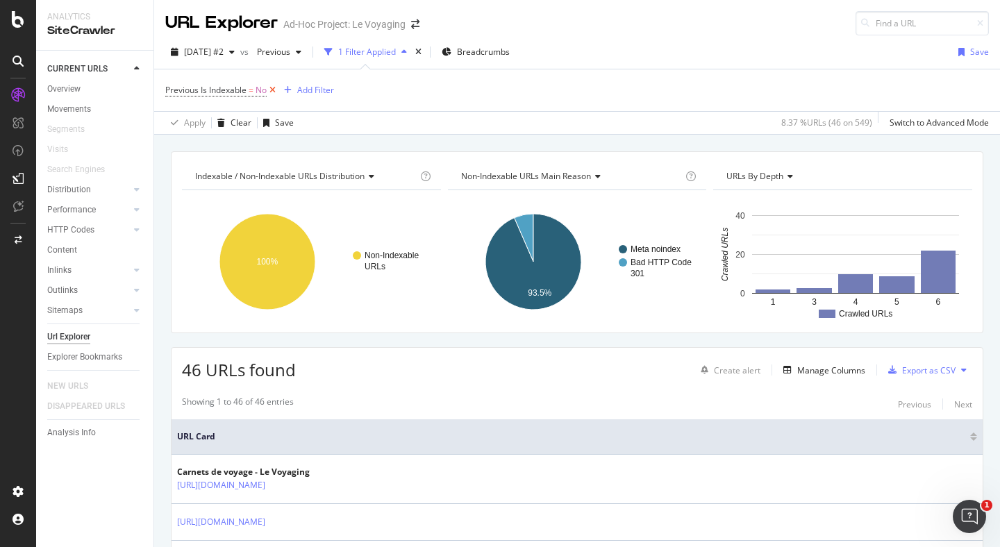
click at [273, 92] on icon at bounding box center [273, 90] width 12 height 14
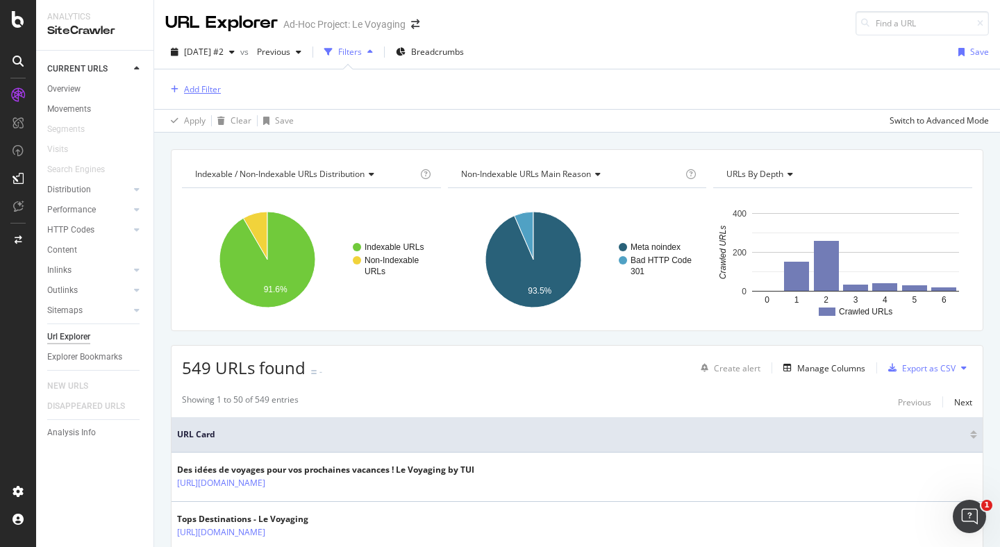
click at [195, 89] on div "Add Filter" at bounding box center [202, 89] width 37 height 12
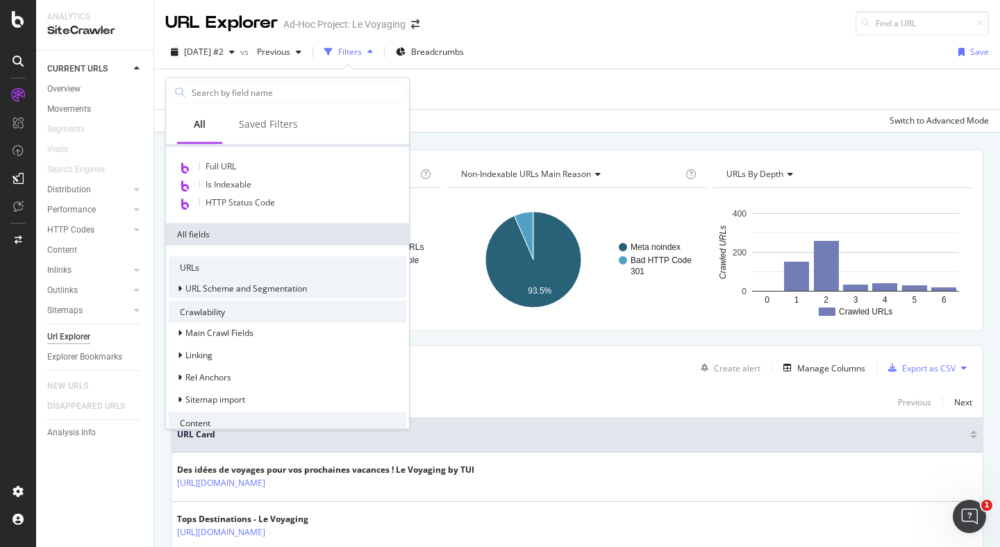
click at [237, 292] on span "URL Scheme and Segmentation" at bounding box center [246, 289] width 122 height 12
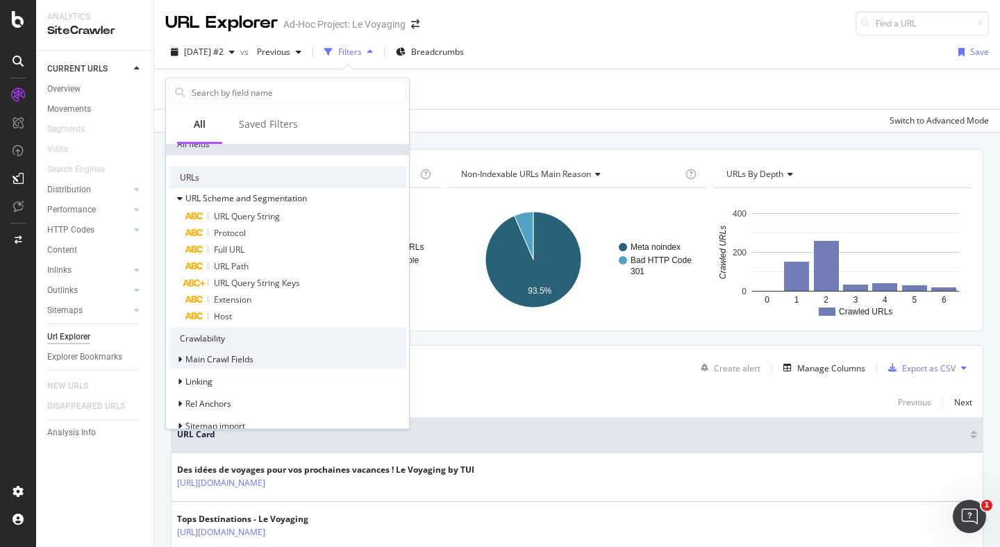
click at [233, 360] on span "Main Crawl Fields" at bounding box center [219, 360] width 68 height 12
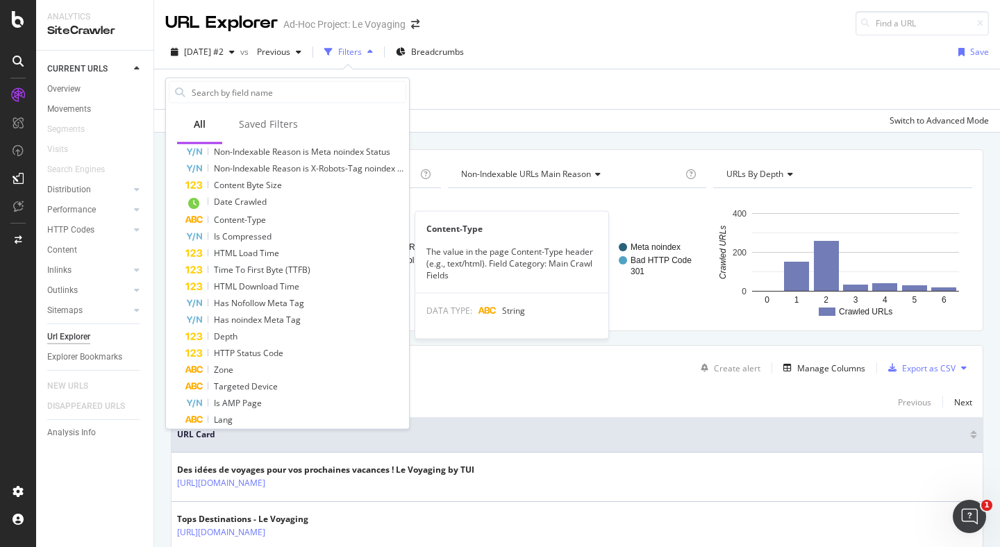
scroll to position [542, 0]
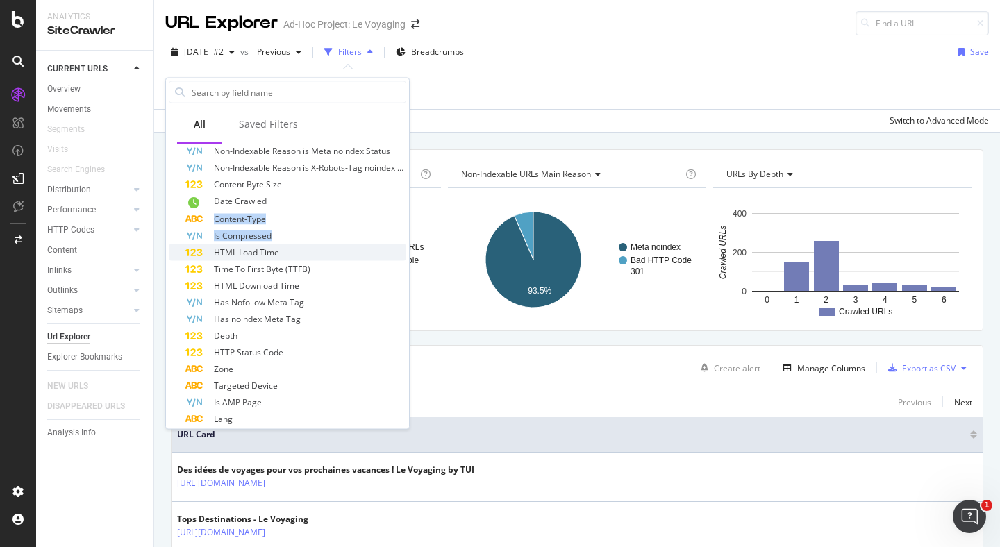
drag, startPoint x: 168, startPoint y: 217, endPoint x: 183, endPoint y: 254, distance: 39.0
click at [183, 254] on div "Is Indexable Non-Indexable Main Reason Non-Indexable Reason is Non-200 HTTP Sta…" at bounding box center [288, 294] width 238 height 468
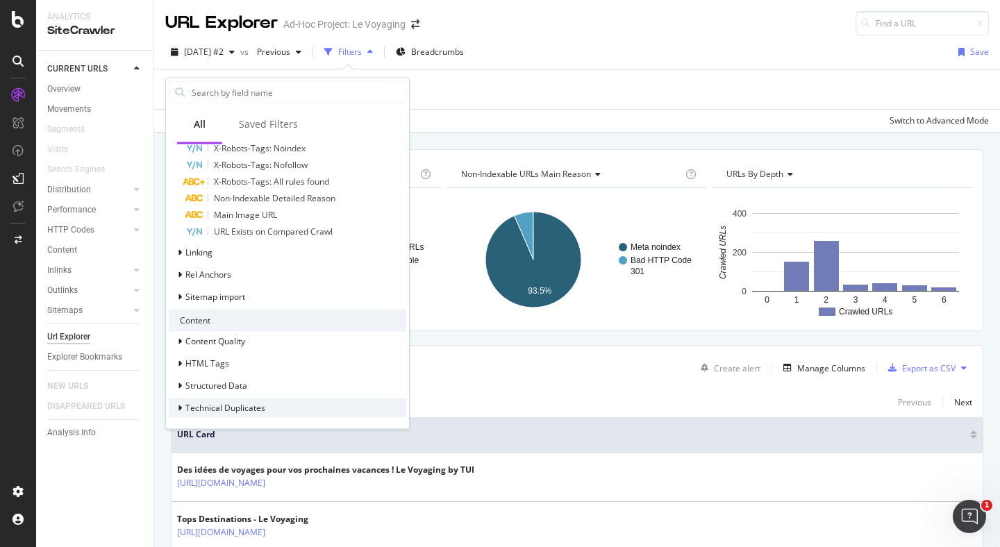
click at [210, 413] on span "Technical Duplicates" at bounding box center [225, 408] width 80 height 12
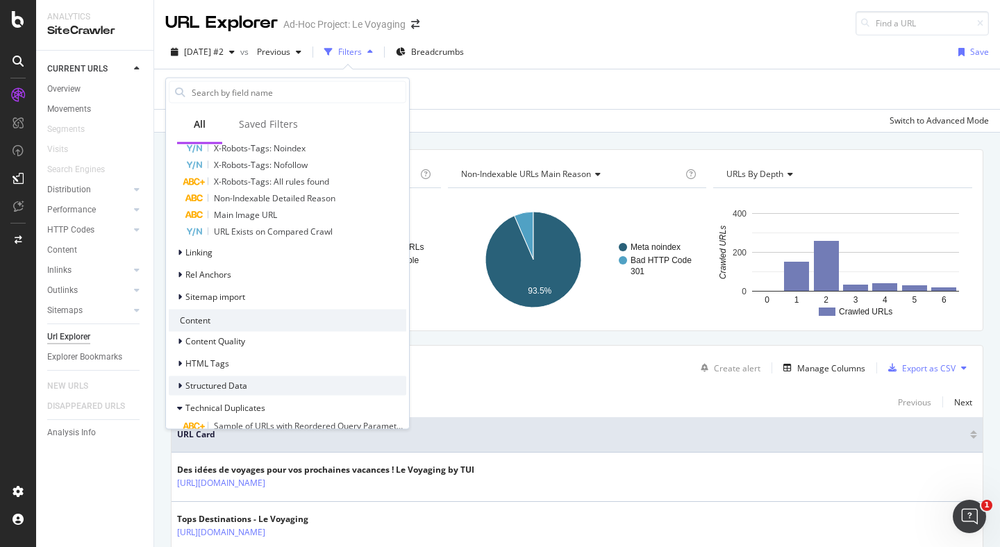
click at [210, 390] on span "Structured Data" at bounding box center [216, 386] width 62 height 12
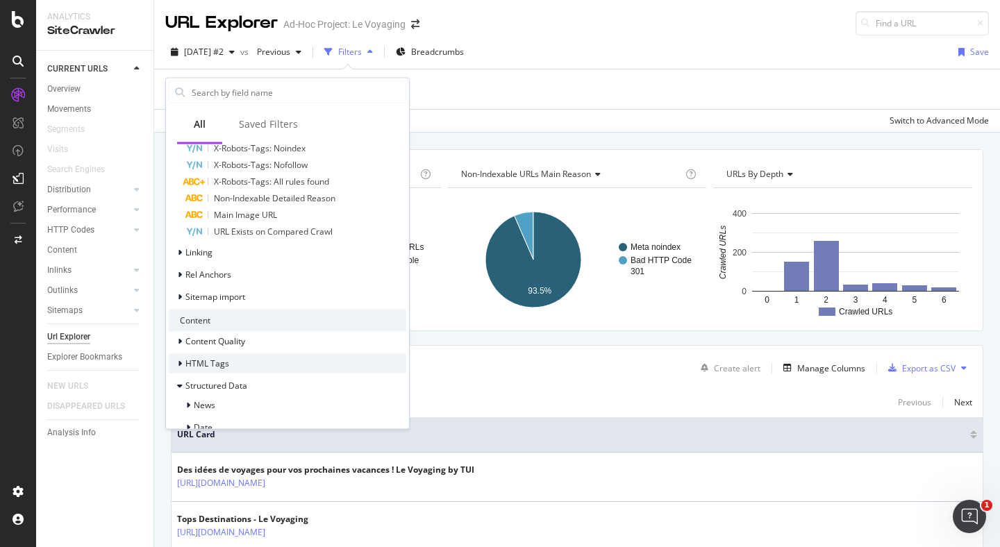
click at [210, 368] on span "HTML Tags" at bounding box center [207, 364] width 44 height 12
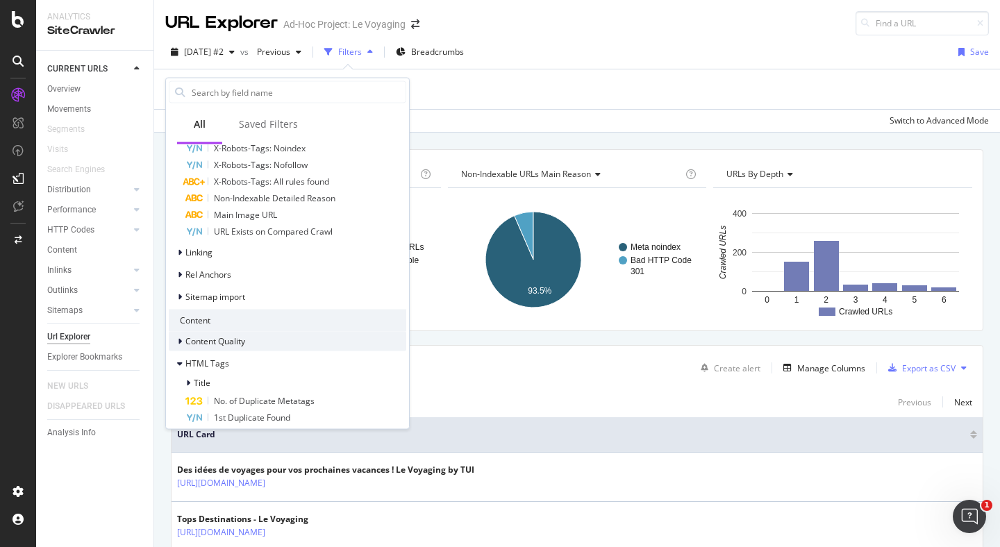
click at [211, 349] on div "Content Quality" at bounding box center [288, 341] width 238 height 19
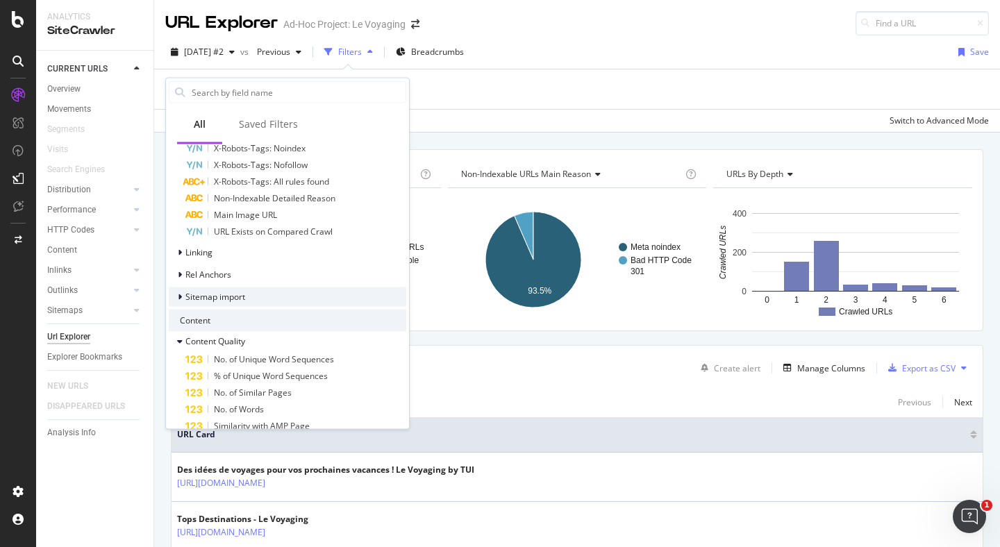
click at [212, 295] on span "Sitemap import" at bounding box center [215, 297] width 60 height 12
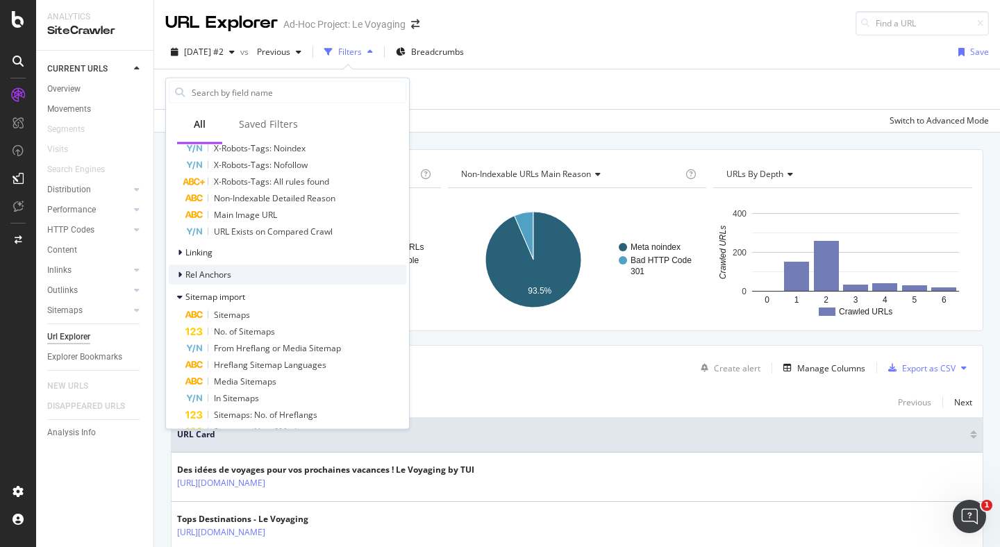
click at [215, 273] on span "Rel Anchors" at bounding box center [208, 275] width 46 height 12
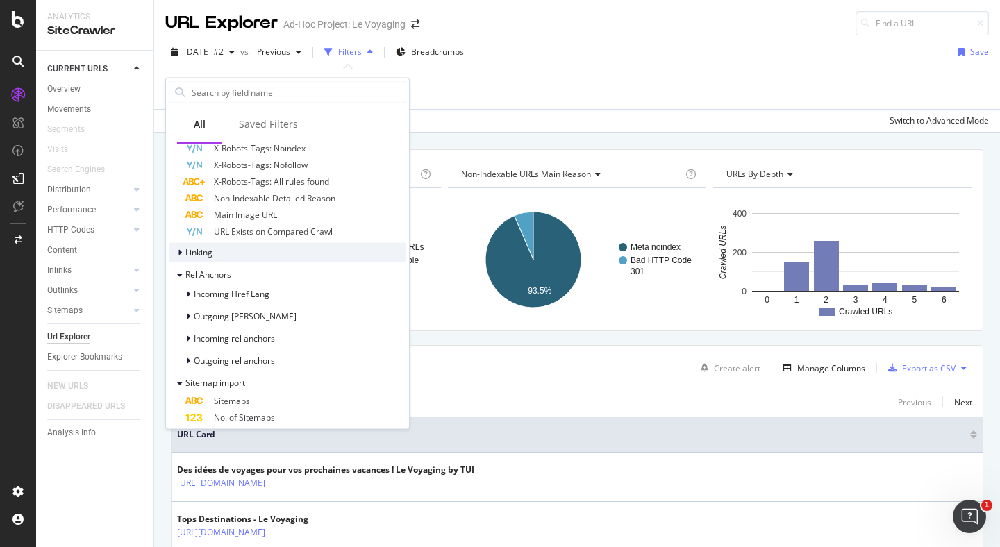
click at [216, 250] on div "Linking" at bounding box center [288, 252] width 238 height 19
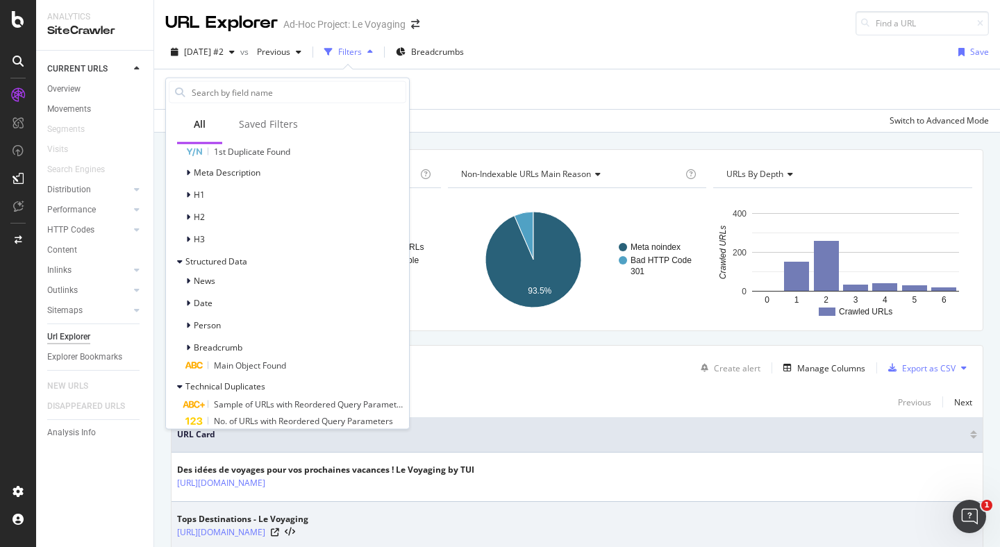
scroll to position [1759, 0]
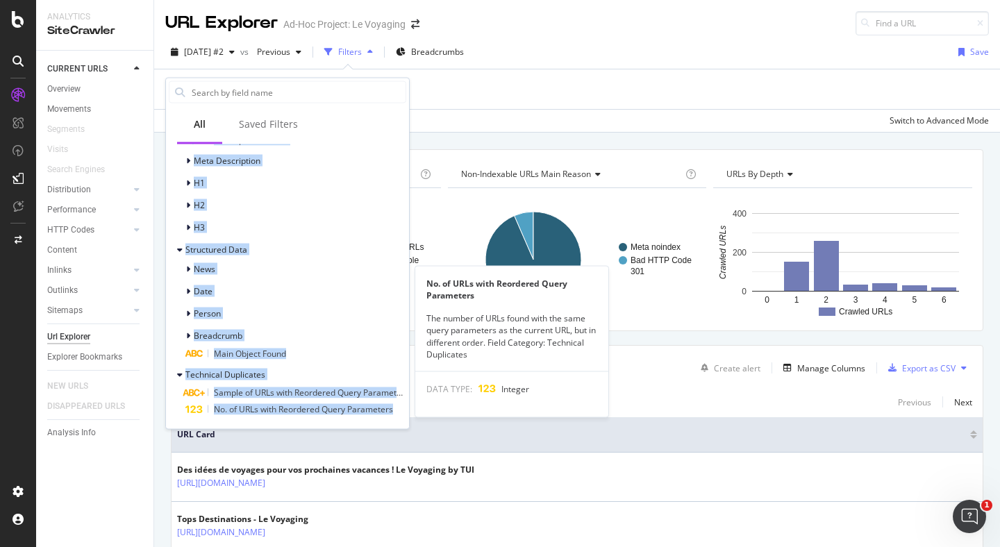
drag, startPoint x: 172, startPoint y: 308, endPoint x: 300, endPoint y: 418, distance: 168.5
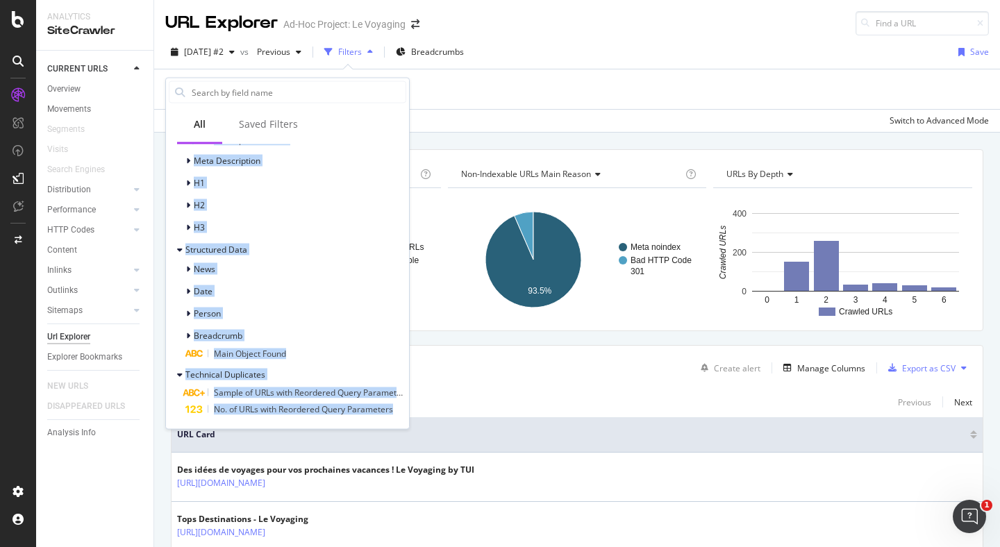
copy div "URLs URL Scheme and Segmentation URL Query String Protocol Full URL URL Path UR…"
click at [812, 371] on div "Manage Columns" at bounding box center [832, 369] width 68 height 12
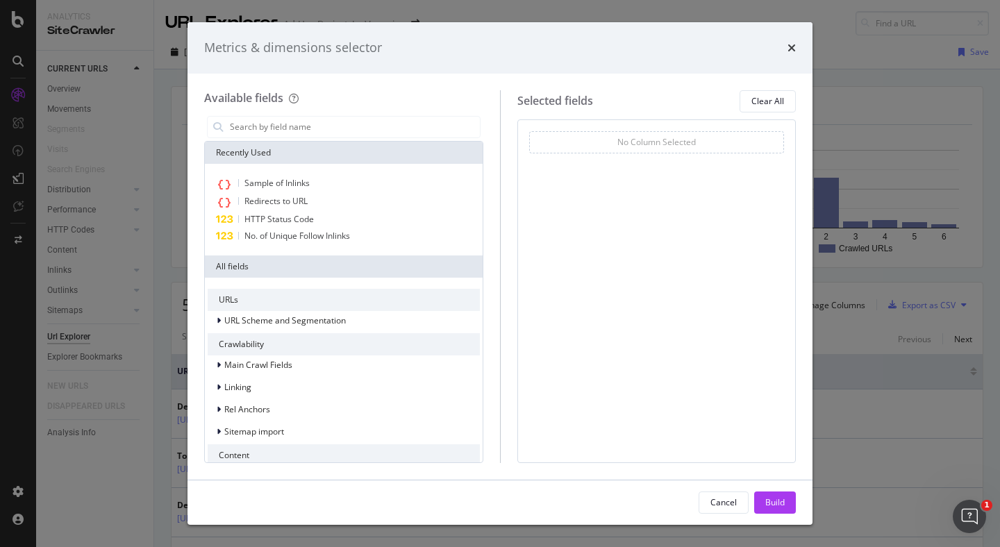
scroll to position [101, 0]
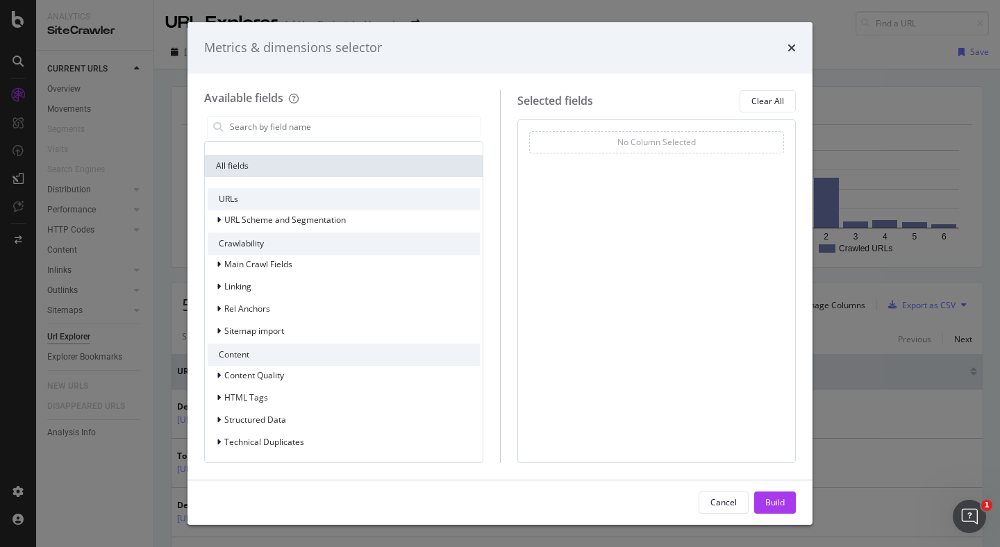
click at [234, 207] on div "URLs" at bounding box center [344, 199] width 272 height 22
click at [234, 213] on div "URL Scheme and Segmentation" at bounding box center [277, 220] width 138 height 14
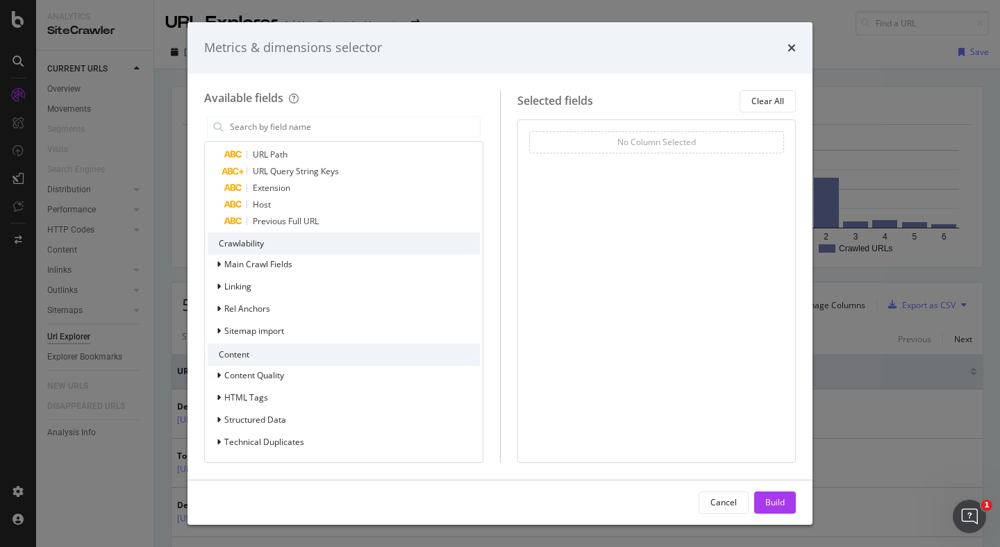
scroll to position [215, 0]
click at [329, 117] on input "modal" at bounding box center [355, 127] width 252 height 21
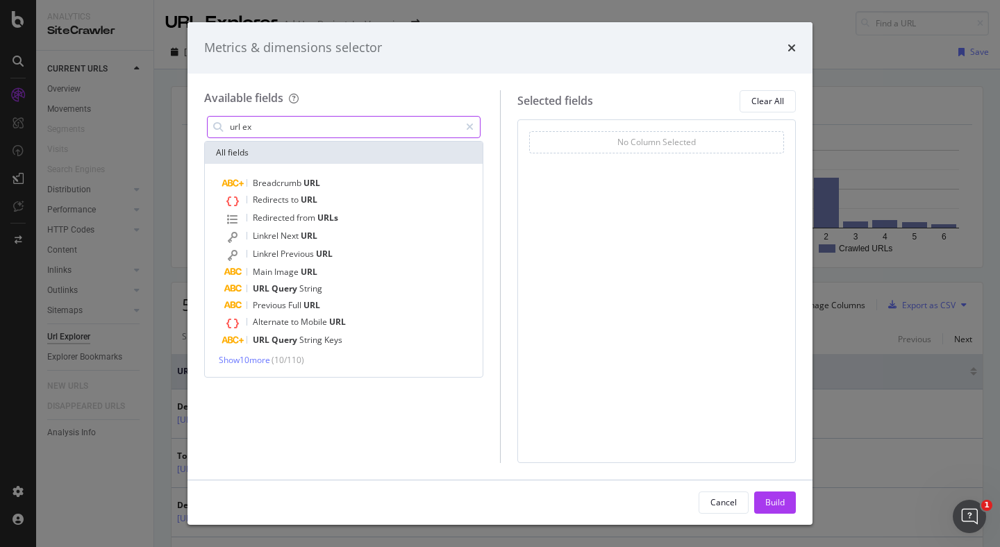
type input "url exi"
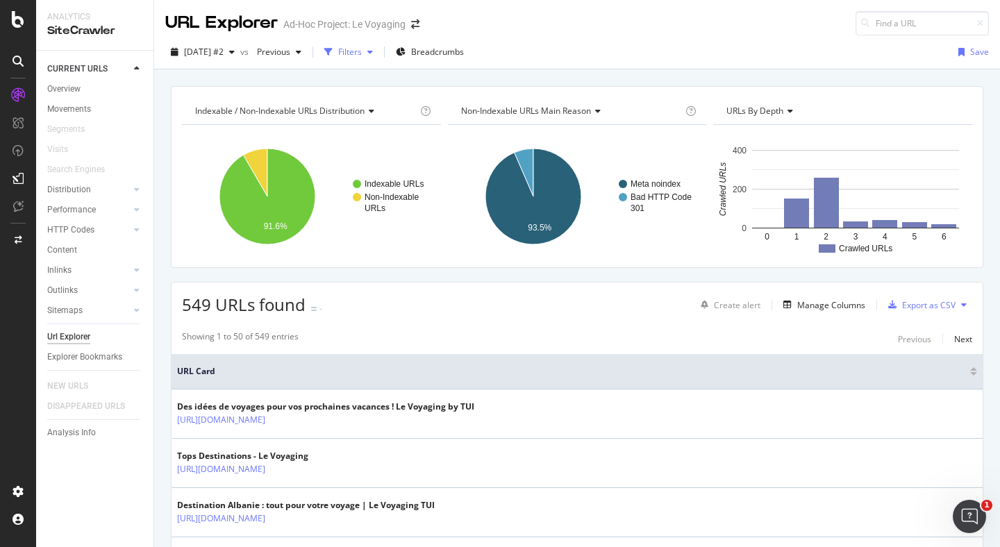
click at [362, 51] on div "Filters" at bounding box center [350, 52] width 24 height 12
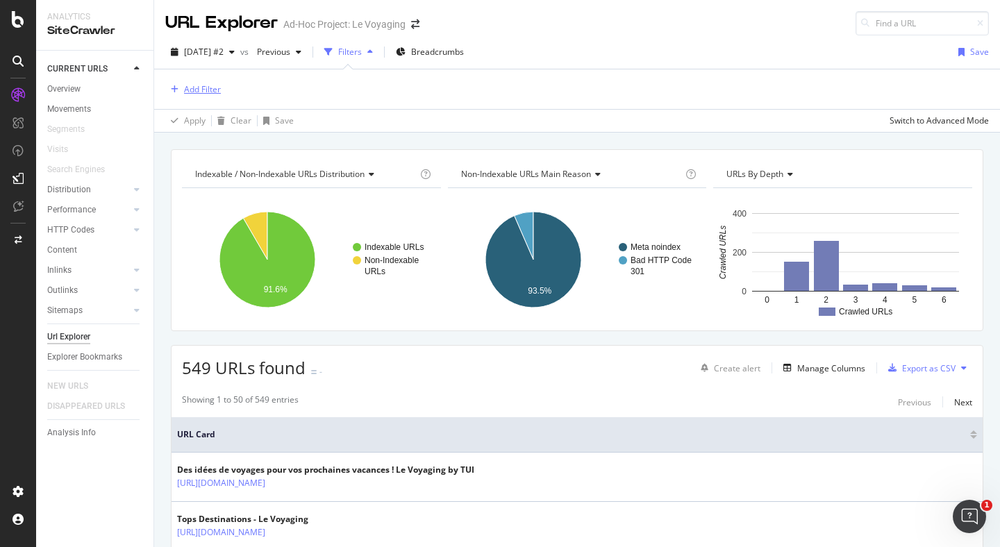
click at [211, 92] on div "Add Filter" at bounding box center [202, 89] width 37 height 12
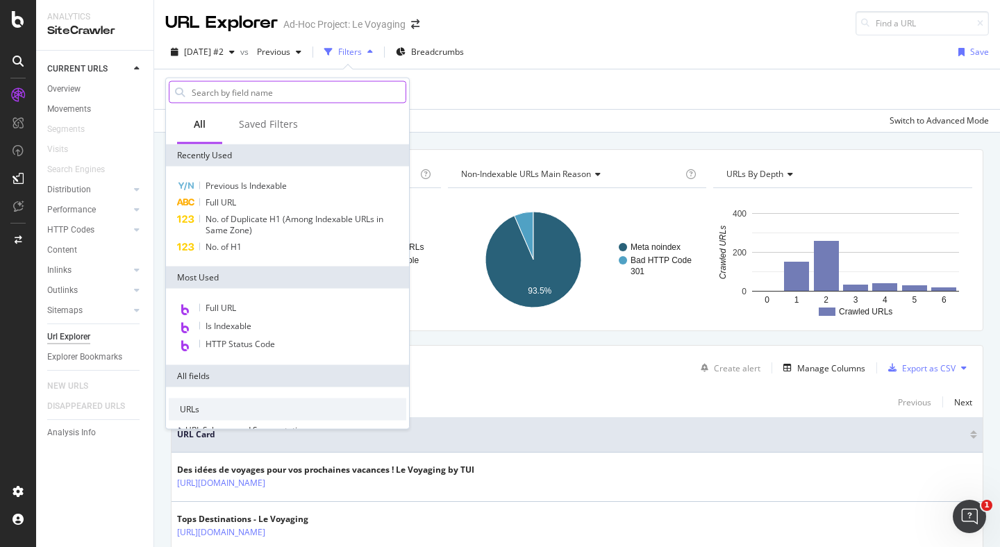
click at [242, 96] on input "text" at bounding box center [297, 92] width 215 height 21
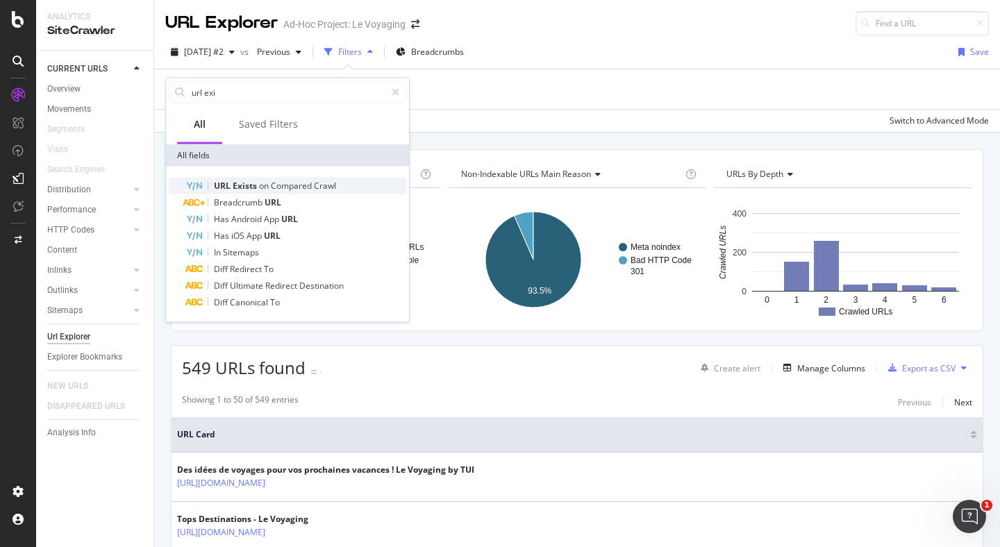
type input "url exi"
click at [263, 180] on span "on" at bounding box center [265, 186] width 12 height 12
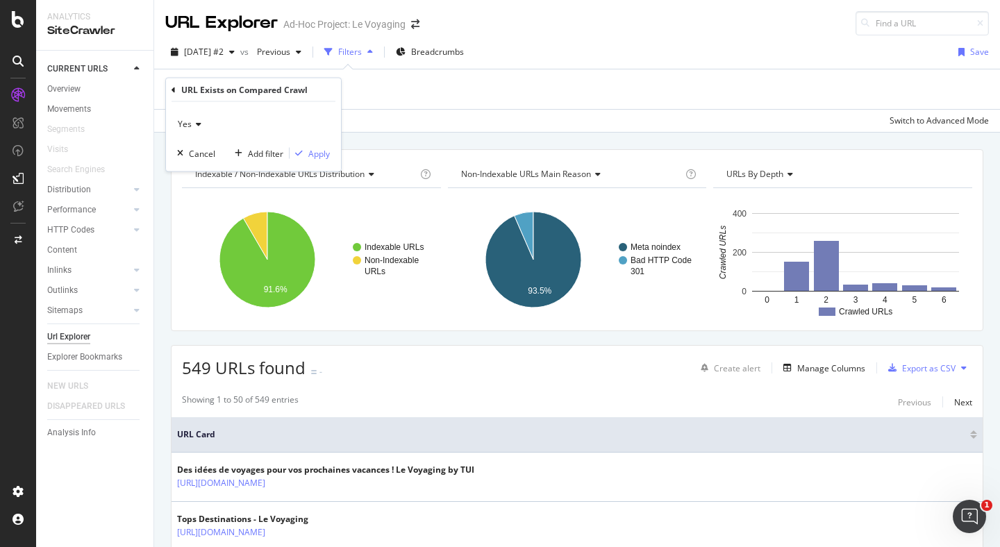
click at [196, 131] on div "Yes" at bounding box center [253, 124] width 153 height 22
click at [203, 163] on div "No" at bounding box center [255, 171] width 149 height 18
click at [318, 157] on div "Apply" at bounding box center [319, 153] width 22 height 12
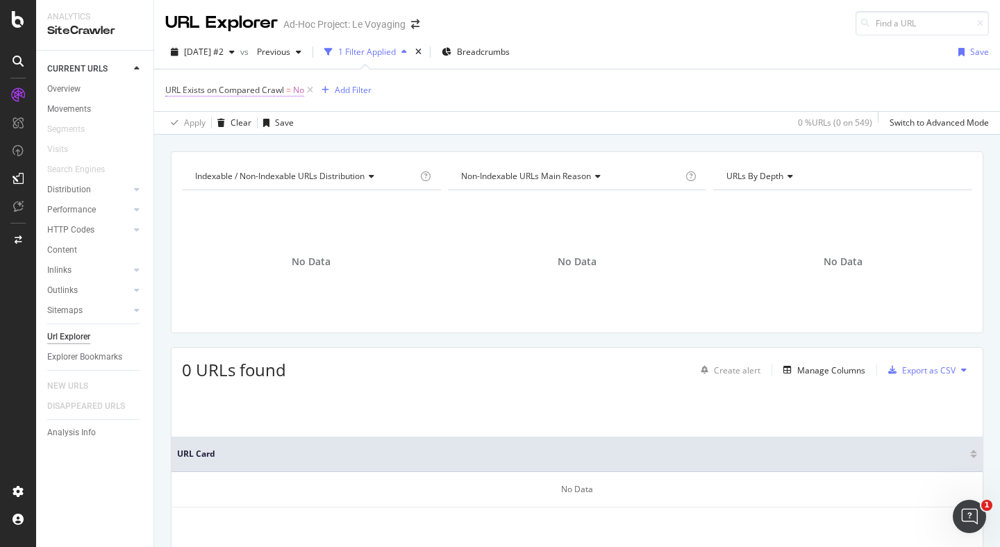
click at [279, 90] on span "URL Exists on Compared Crawl" at bounding box center [224, 90] width 119 height 12
click at [208, 124] on div "No" at bounding box center [253, 123] width 153 height 22
click at [209, 153] on div "Yes" at bounding box center [255, 151] width 149 height 18
click at [326, 153] on div "Apply" at bounding box center [319, 153] width 22 height 12
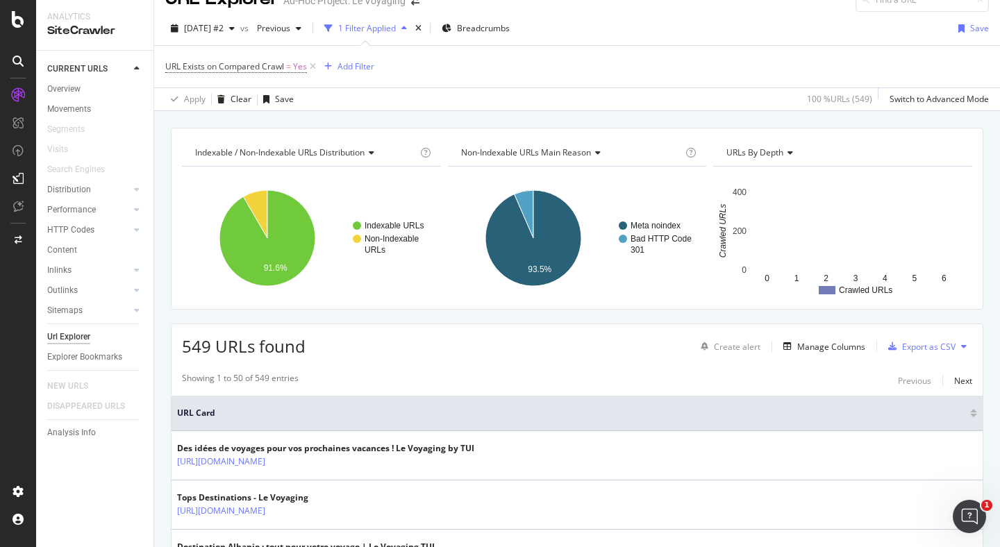
scroll to position [47, 0]
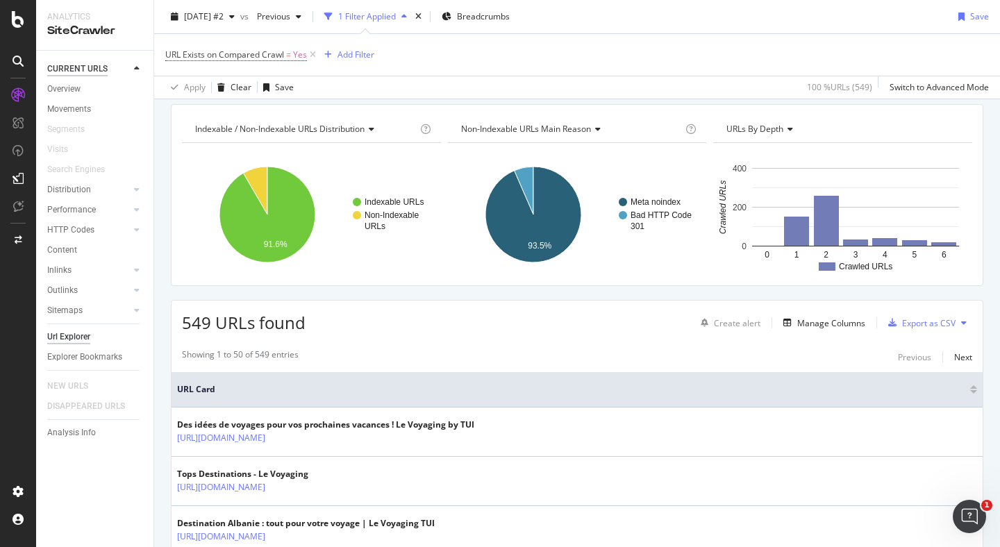
click at [67, 72] on div "CURRENT URLS" at bounding box center [77, 69] width 60 height 15
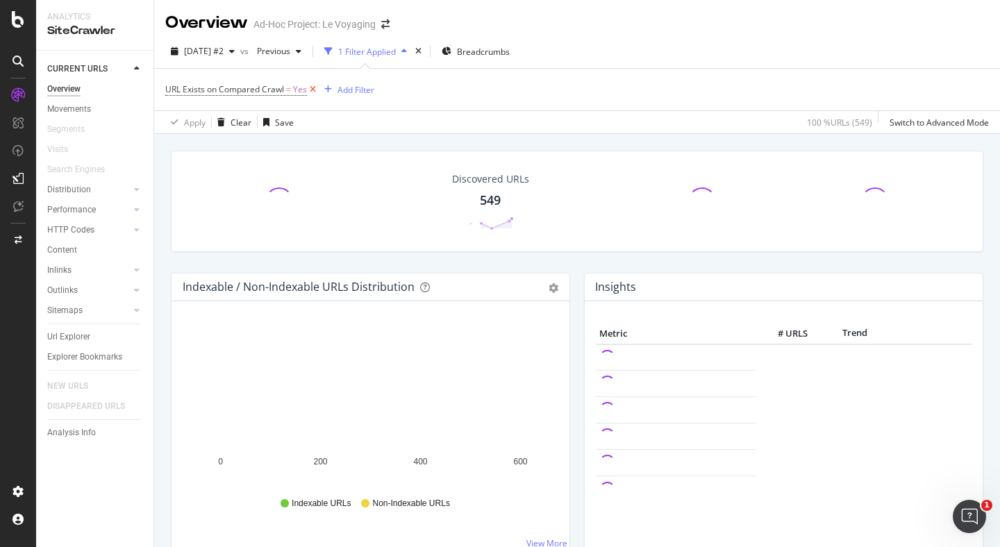
click at [315, 88] on icon at bounding box center [313, 90] width 12 height 14
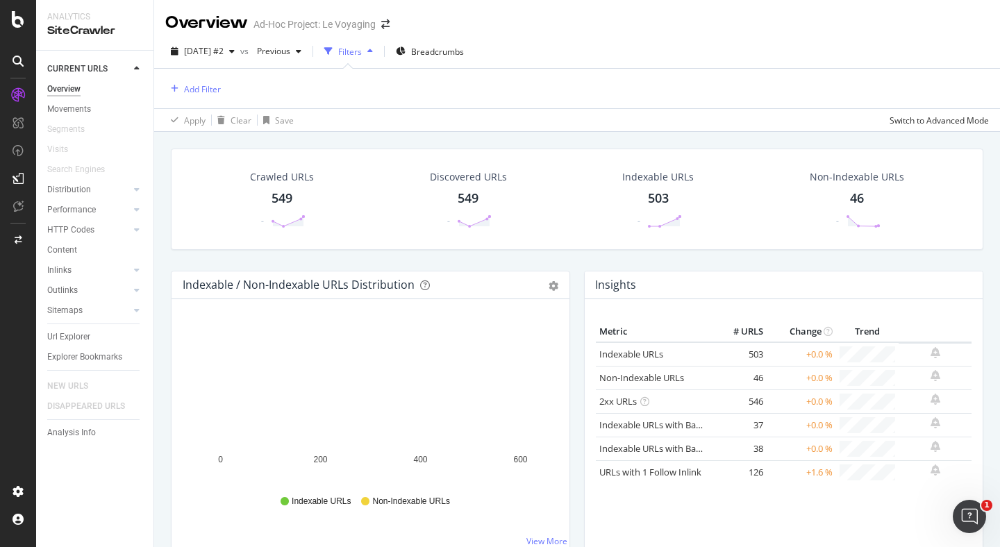
click at [281, 201] on div "549" at bounding box center [282, 199] width 21 height 18
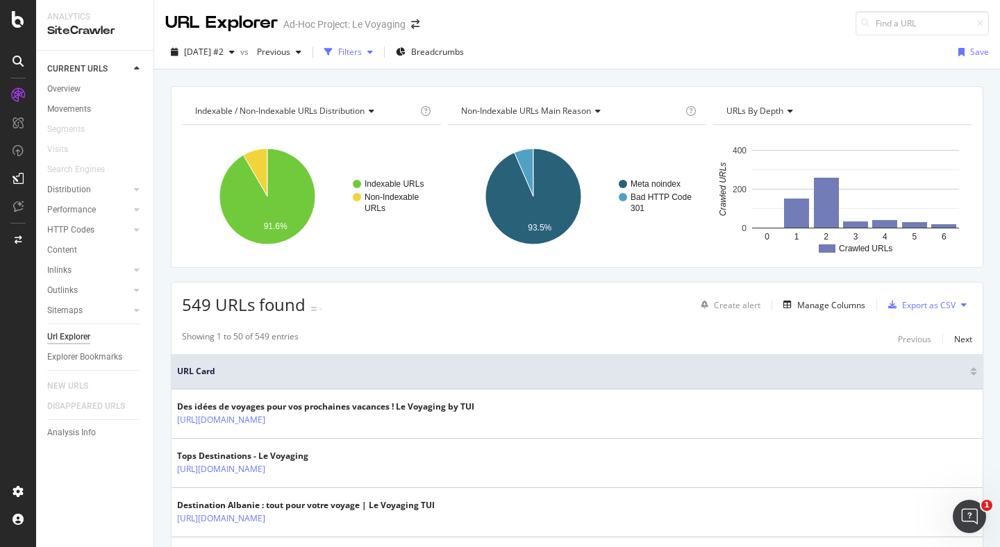
click at [362, 51] on div "Filters" at bounding box center [350, 52] width 24 height 12
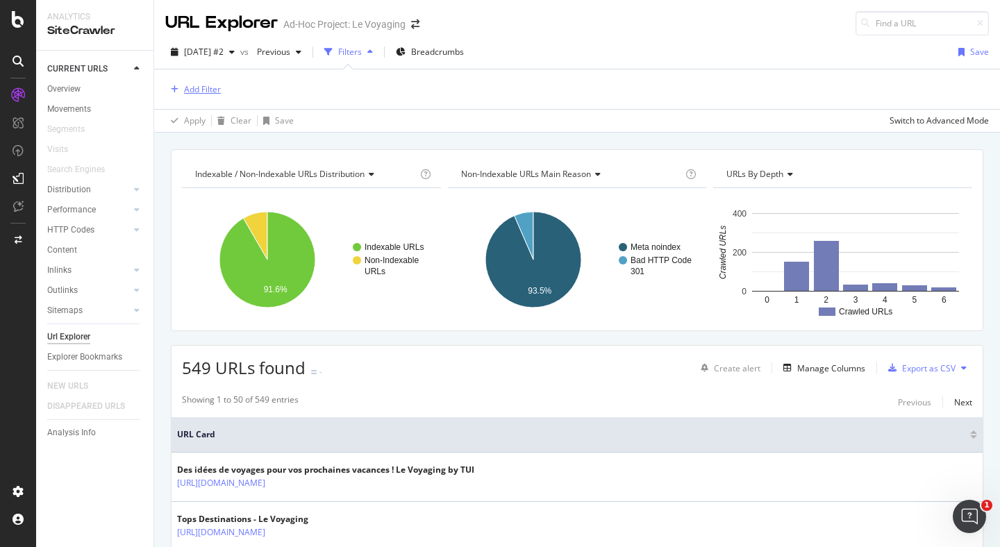
click at [195, 94] on div "Add Filter" at bounding box center [202, 89] width 37 height 12
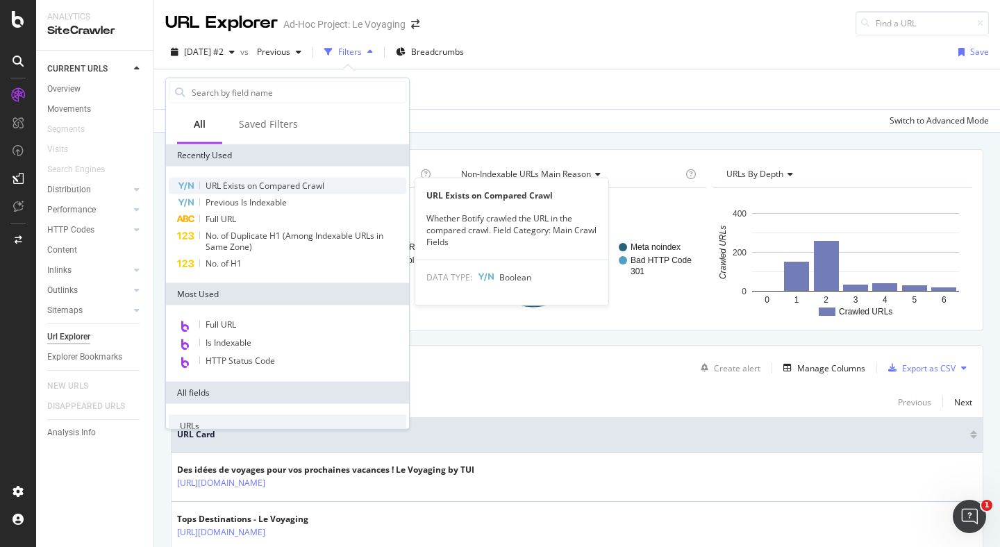
click at [233, 190] on span "URL Exists on Compared Crawl" at bounding box center [265, 186] width 119 height 12
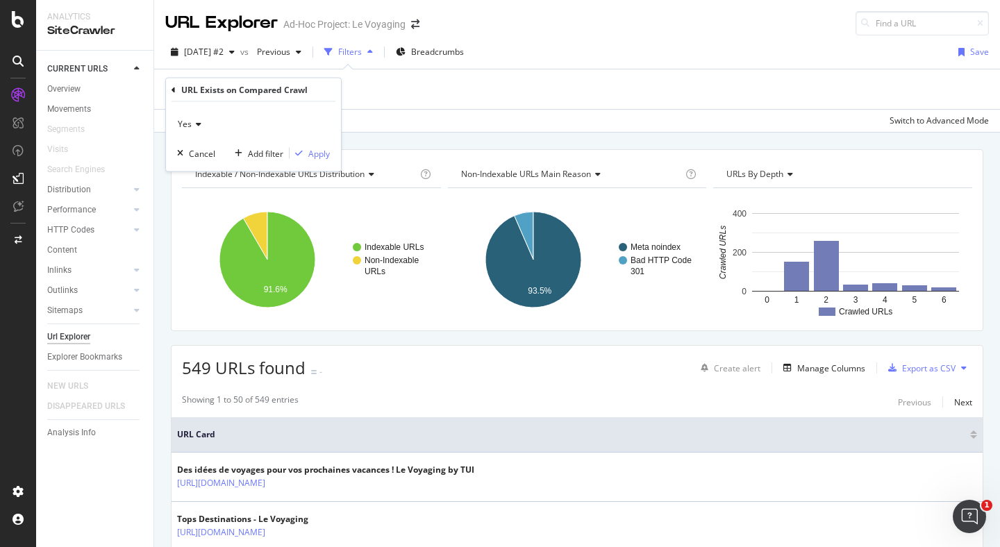
click at [192, 121] on icon at bounding box center [197, 124] width 10 height 8
drag, startPoint x: 201, startPoint y: 169, endPoint x: 219, endPoint y: 169, distance: 17.4
click at [201, 169] on div "No" at bounding box center [255, 171] width 149 height 18
click at [320, 152] on div "Apply" at bounding box center [319, 153] width 22 height 12
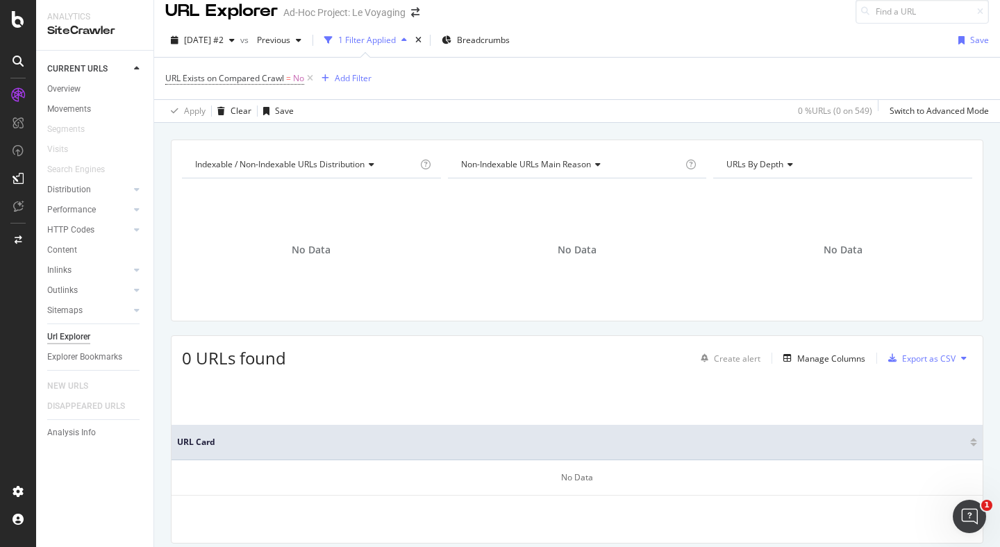
scroll to position [12, 0]
click at [56, 272] on div "Inlinks" at bounding box center [59, 270] width 24 height 15
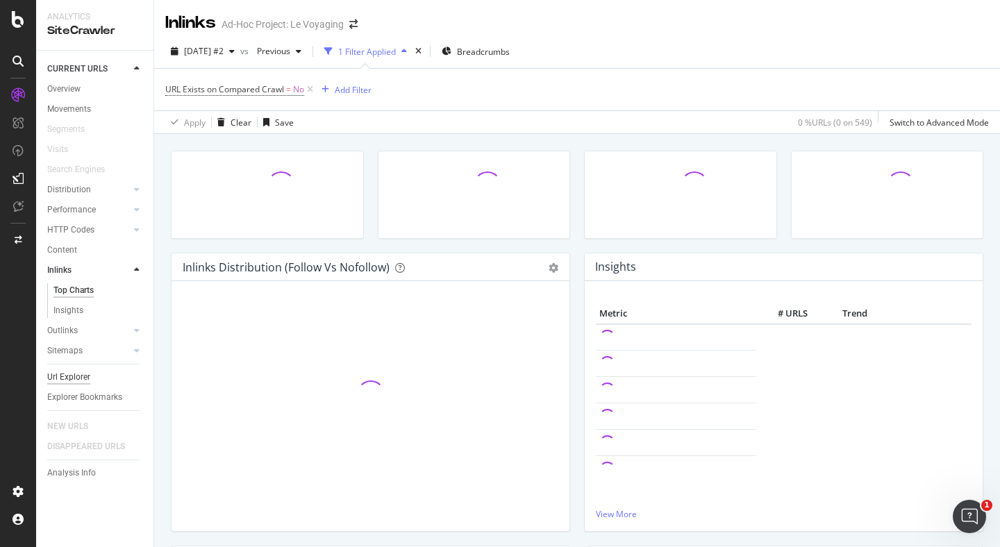
click at [67, 376] on div "Url Explorer" at bounding box center [68, 377] width 43 height 15
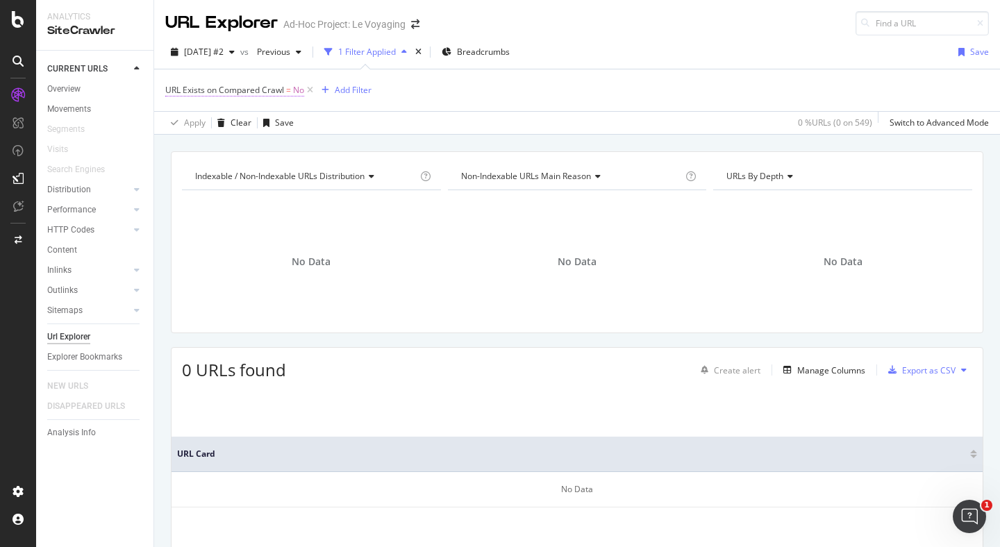
click at [281, 96] on span "URL Exists on Compared Crawl = No" at bounding box center [234, 90] width 139 height 13
click at [181, 93] on div "URL Exists on Compared Crawl" at bounding box center [244, 89] width 126 height 12
click at [178, 93] on div "URL Exists on Compared Crawl" at bounding box center [254, 89] width 164 height 24
click at [203, 153] on div "Cancel" at bounding box center [202, 153] width 26 height 12
click at [311, 92] on icon at bounding box center [310, 90] width 12 height 14
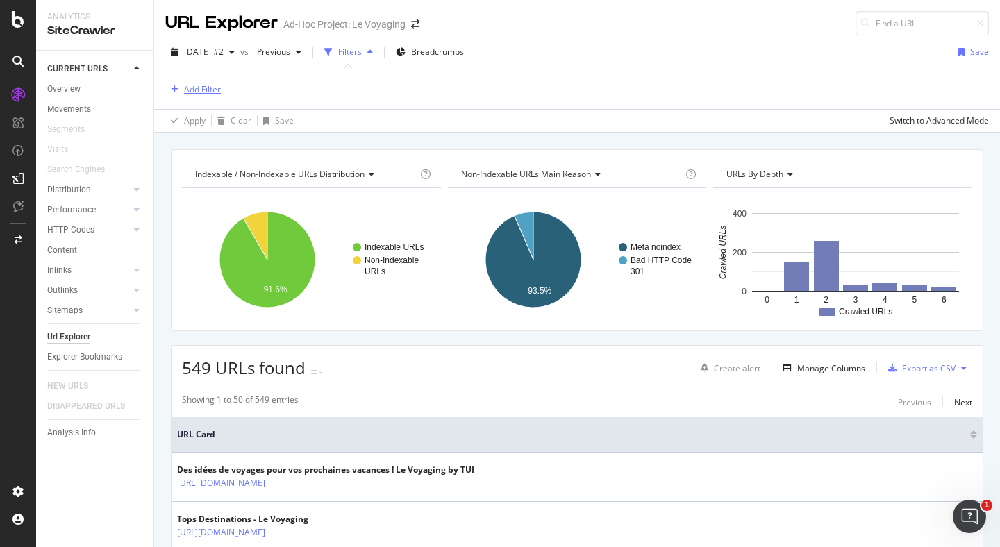
click at [198, 93] on div "Add Filter" at bounding box center [202, 89] width 37 height 12
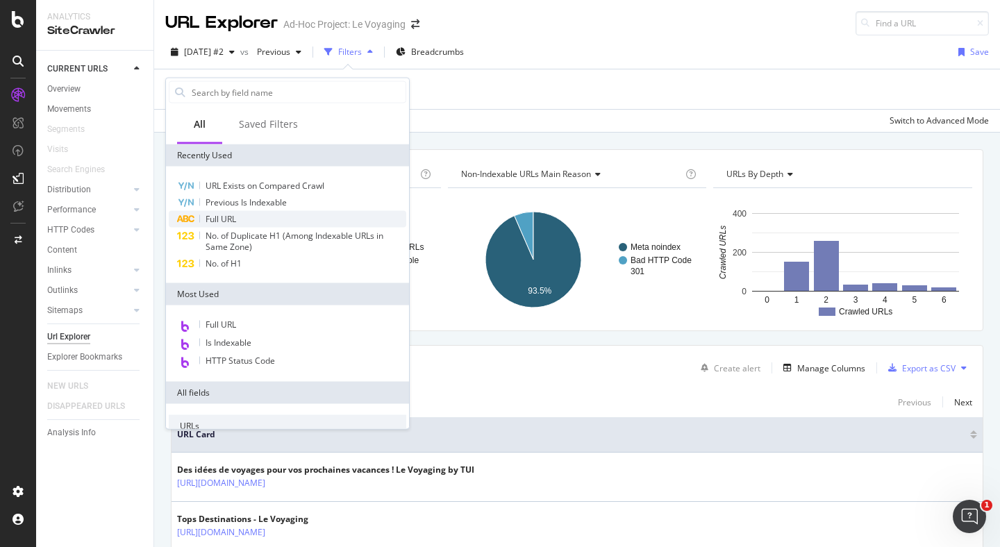
click at [229, 219] on span "Full URL" at bounding box center [221, 219] width 31 height 12
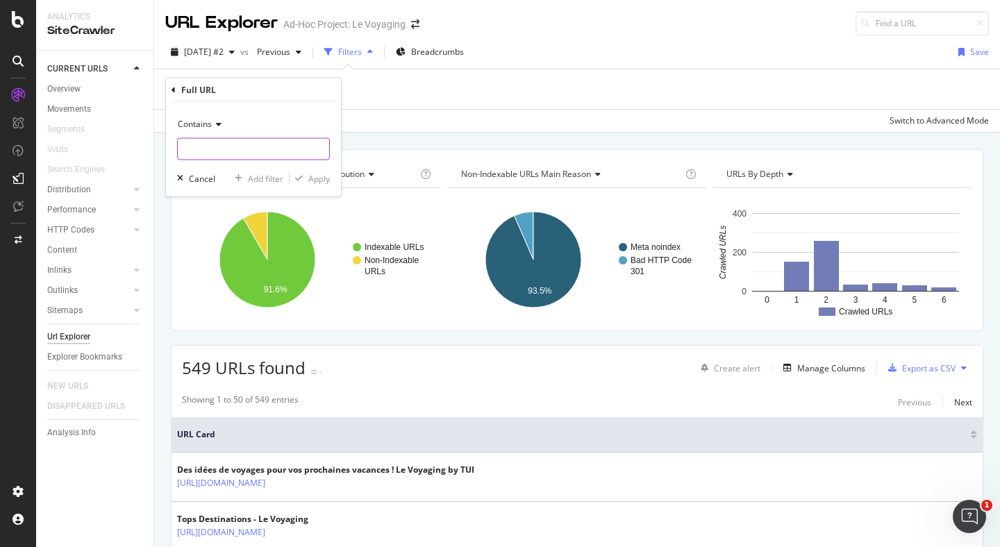
click at [238, 150] on input "text" at bounding box center [253, 149] width 151 height 22
click at [191, 154] on input "/partir" at bounding box center [243, 149] width 131 height 22
type input "partir"
click at [310, 174] on div "Apply" at bounding box center [319, 178] width 22 height 12
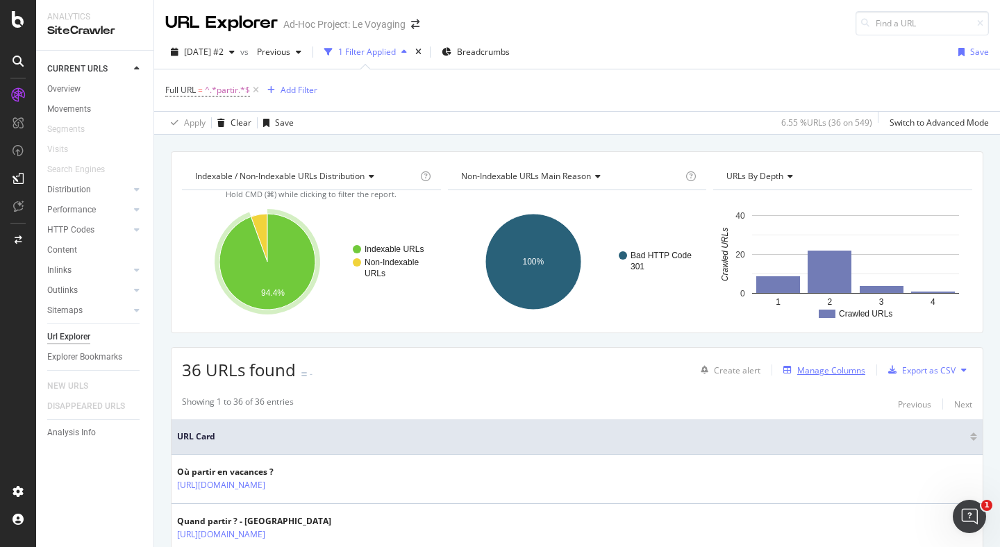
click at [815, 376] on div "Manage Columns" at bounding box center [832, 371] width 68 height 12
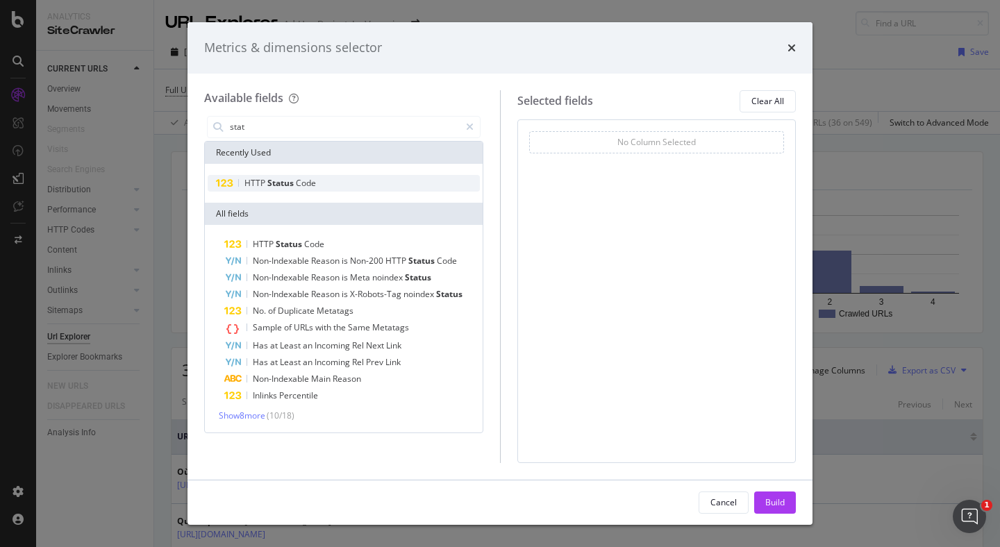
type input "stat"
click at [290, 176] on div "HTTP Status Code" at bounding box center [344, 183] width 272 height 17
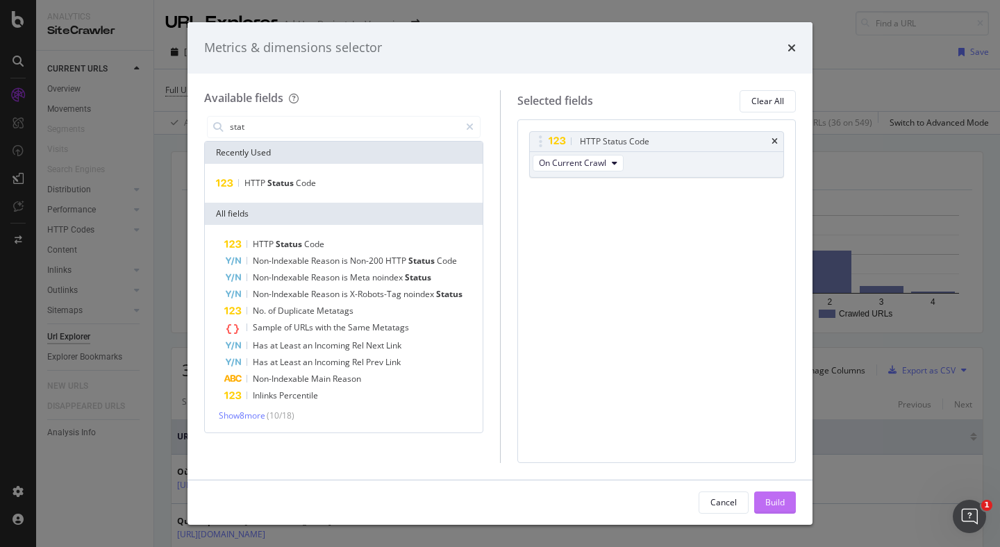
click at [771, 507] on div "Build" at bounding box center [775, 503] width 19 height 12
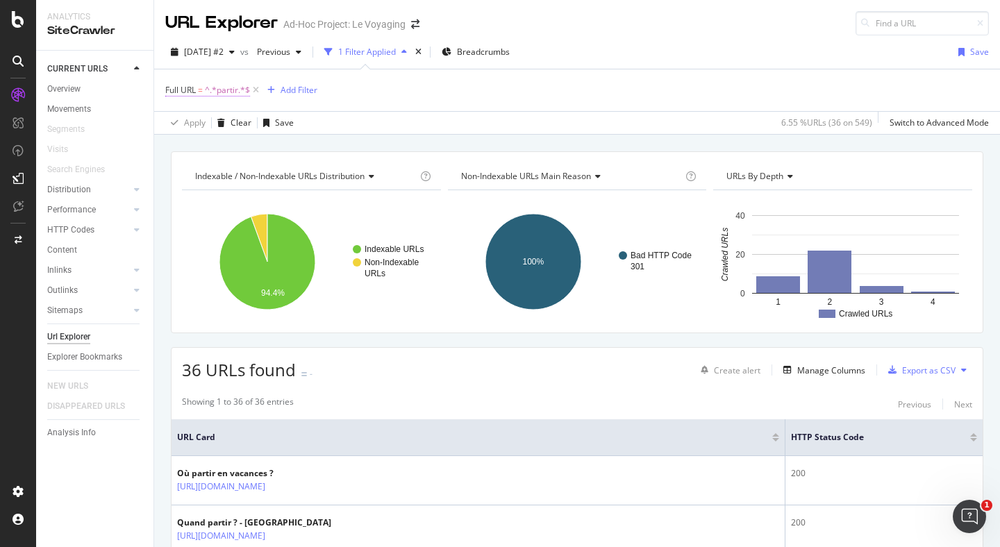
click at [236, 92] on span "^.*partir.*$" at bounding box center [227, 90] width 45 height 19
click at [214, 151] on input "partir" at bounding box center [243, 148] width 131 height 22
type input "/destination"
click at [306, 173] on div "button" at bounding box center [299, 177] width 19 height 8
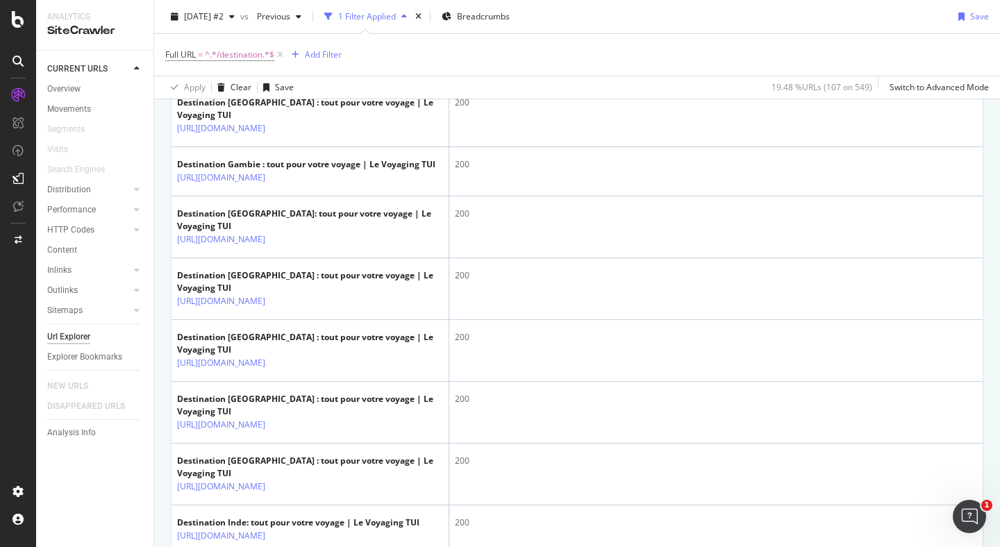
scroll to position [2681, 0]
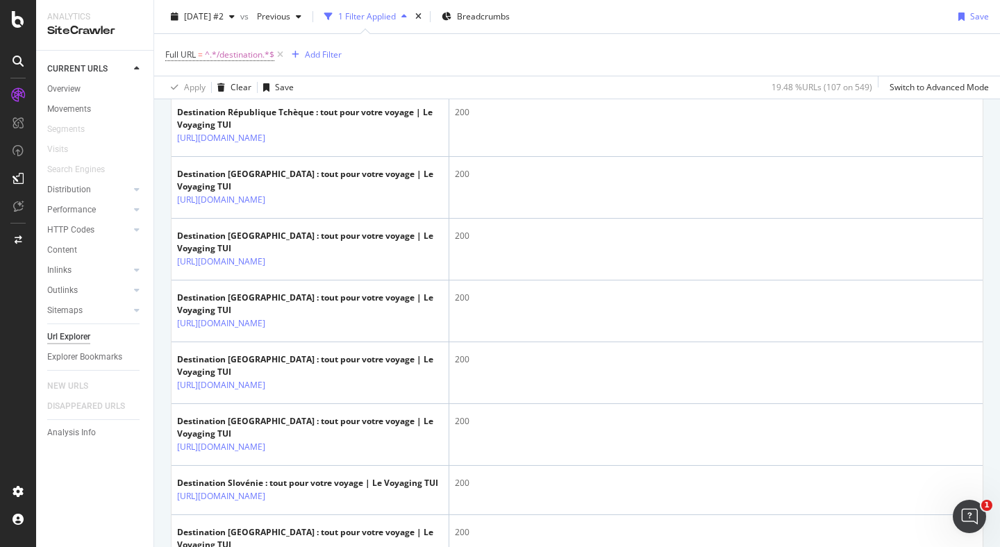
scroll to position [2759, 0]
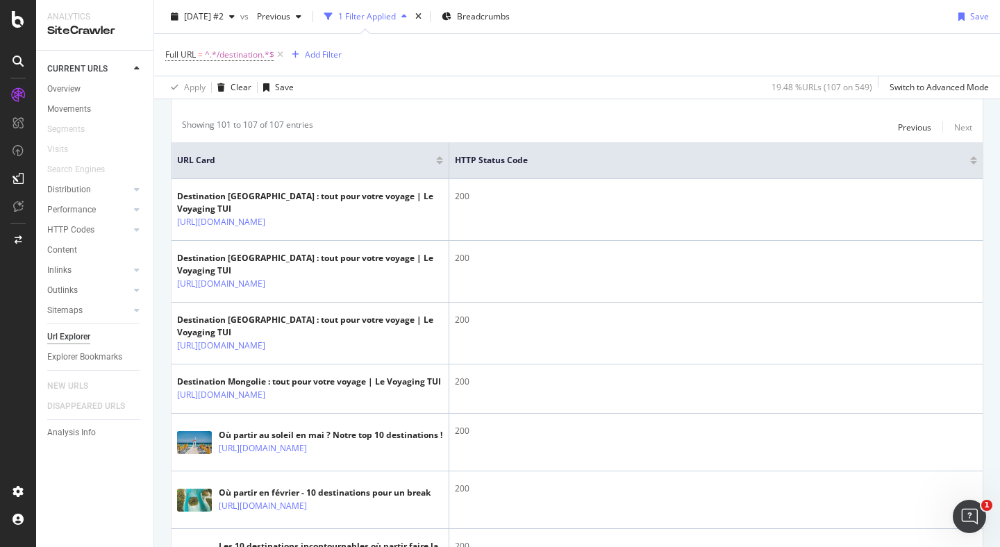
scroll to position [427, 0]
